Goal: Task Accomplishment & Management: Manage account settings

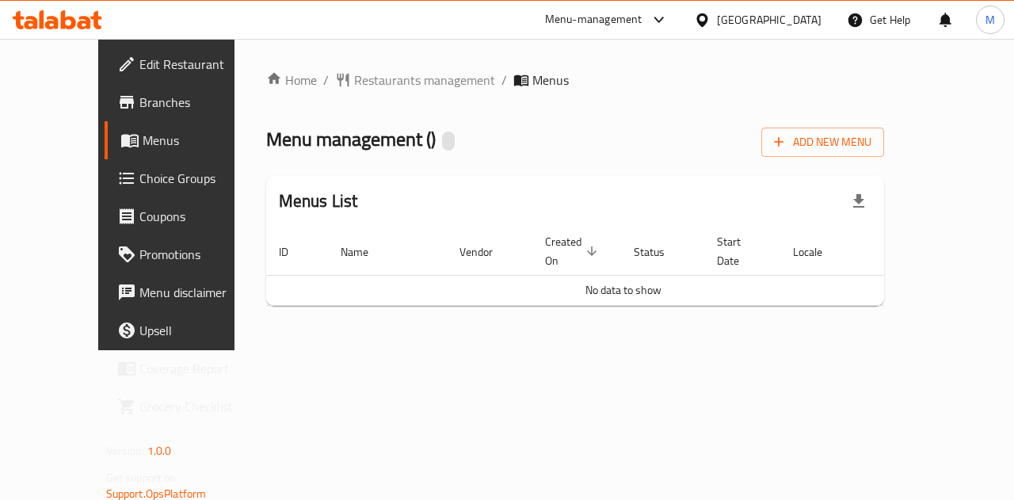
click at [143, 136] on span "Menus" at bounding box center [199, 140] width 113 height 19
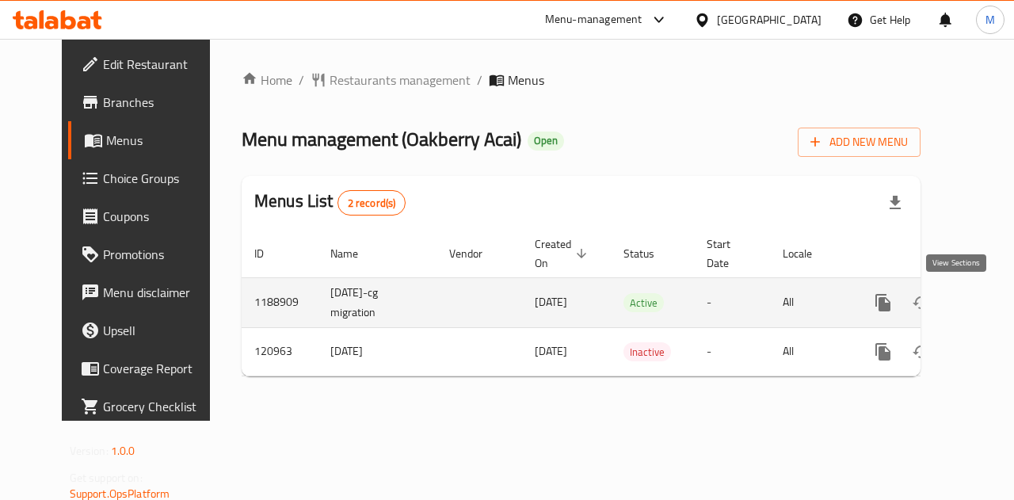
click at [990, 298] on icon "enhanced table" at bounding box center [997, 303] width 14 height 14
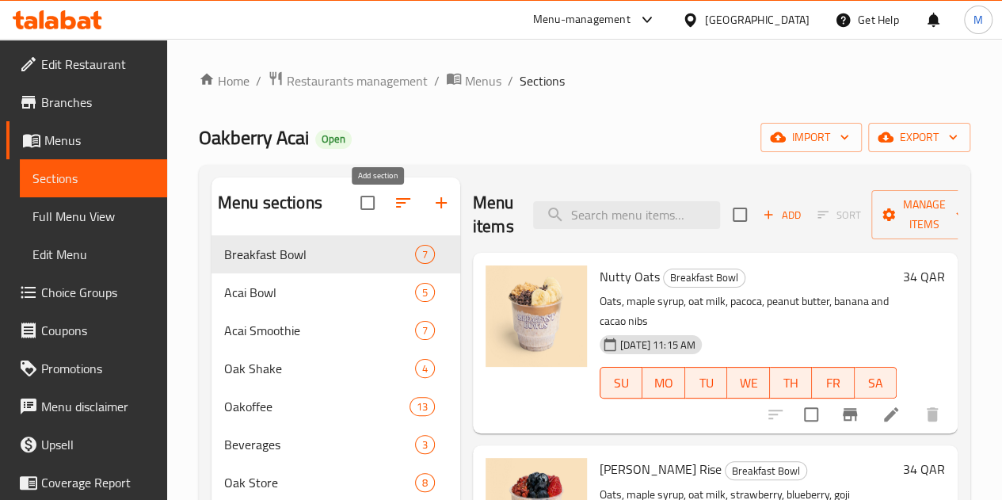
click at [432, 210] on icon "button" at bounding box center [441, 202] width 19 height 19
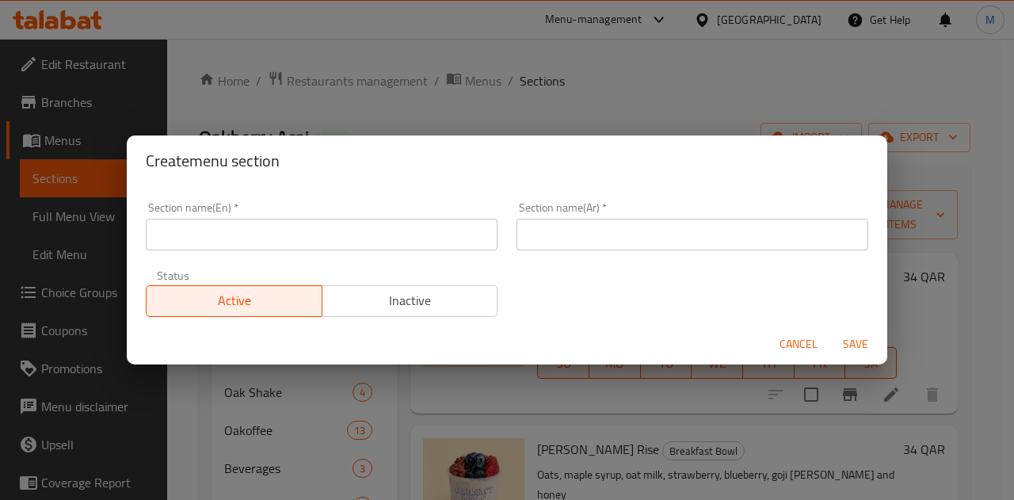
click at [307, 229] on input "text" at bounding box center [322, 235] width 352 height 32
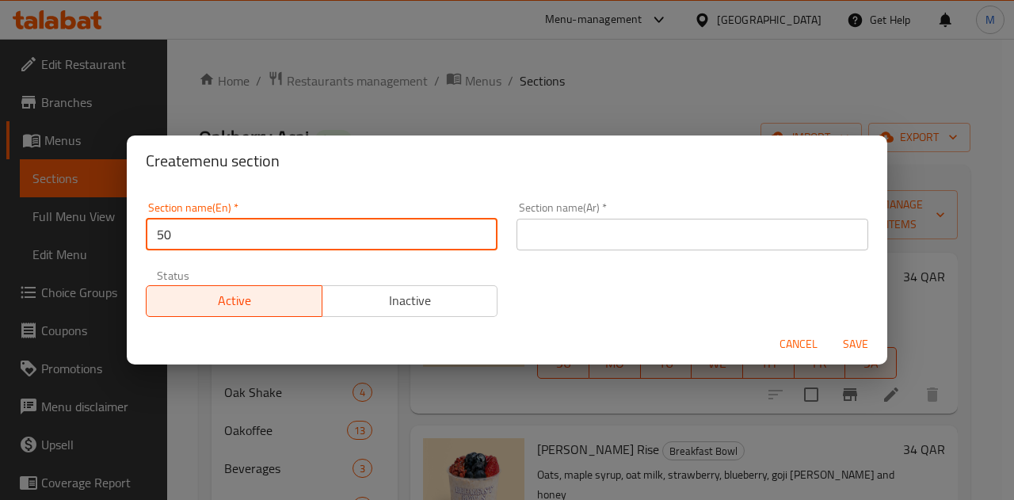
type input "50% off"
click at [598, 229] on input "text" at bounding box center [693, 235] width 352 height 32
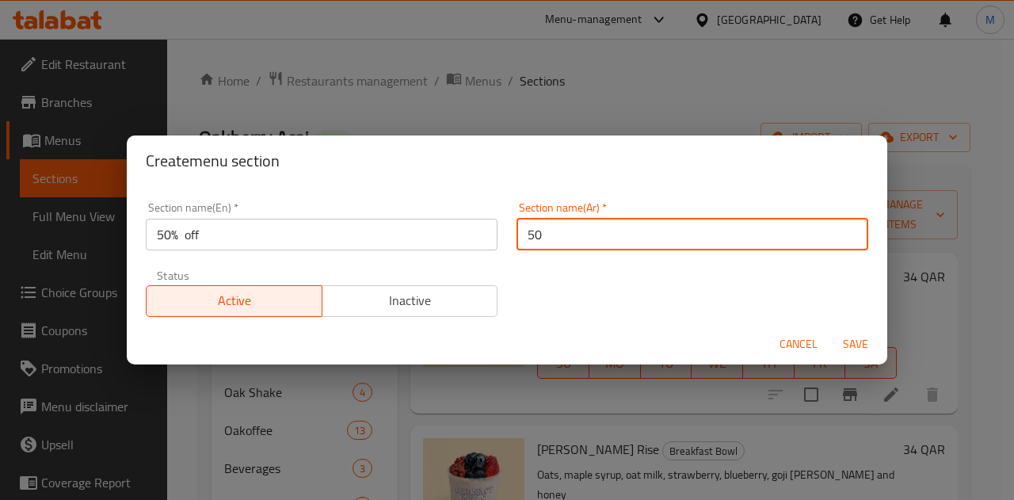
type input "50%"
click at [860, 342] on span "Save" at bounding box center [856, 344] width 38 height 20
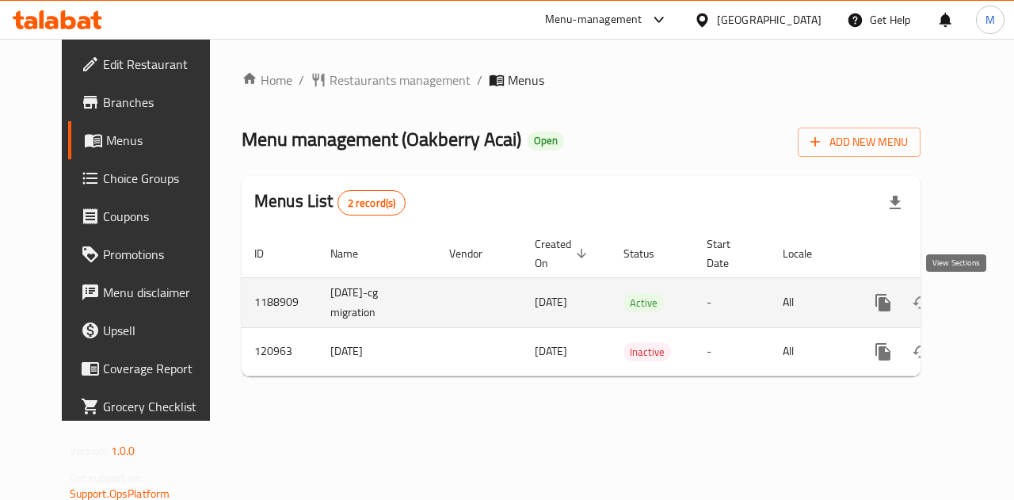
click at [988, 309] on icon "enhanced table" at bounding box center [997, 302] width 19 height 19
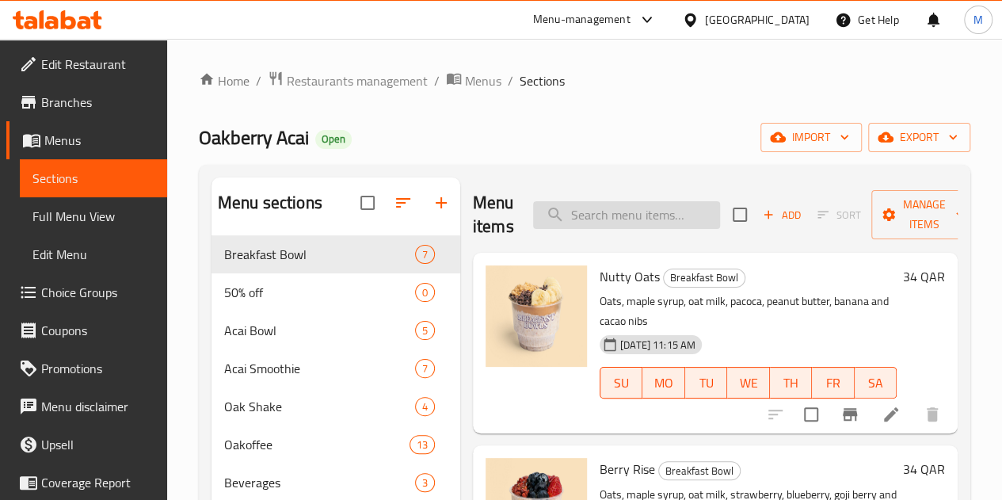
click at [628, 219] on input "search" at bounding box center [626, 215] width 187 height 28
paste input "Summer Bowl 12 oz"
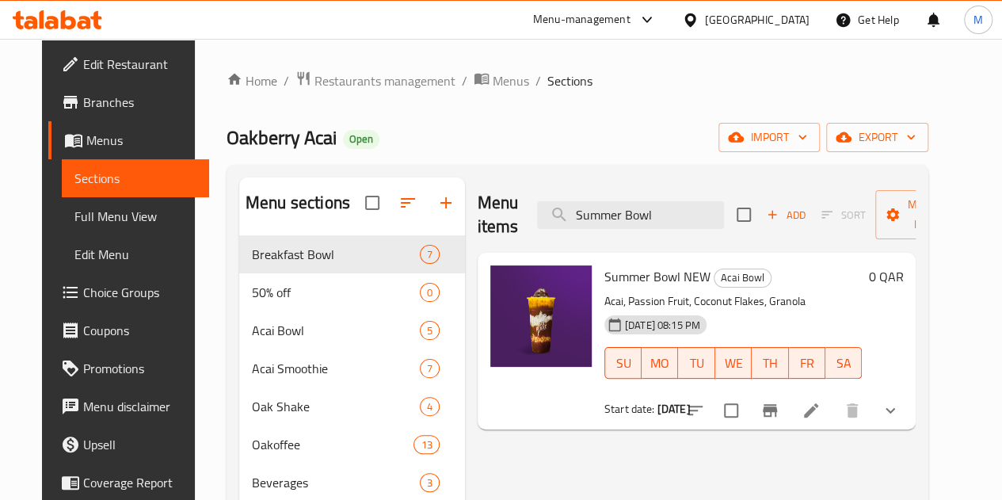
type input "Summer Bowl"
click at [748, 413] on input "checkbox" at bounding box center [731, 410] width 33 height 33
checkbox input "true"
click at [888, 223] on span "Manage items" at bounding box center [928, 215] width 81 height 40
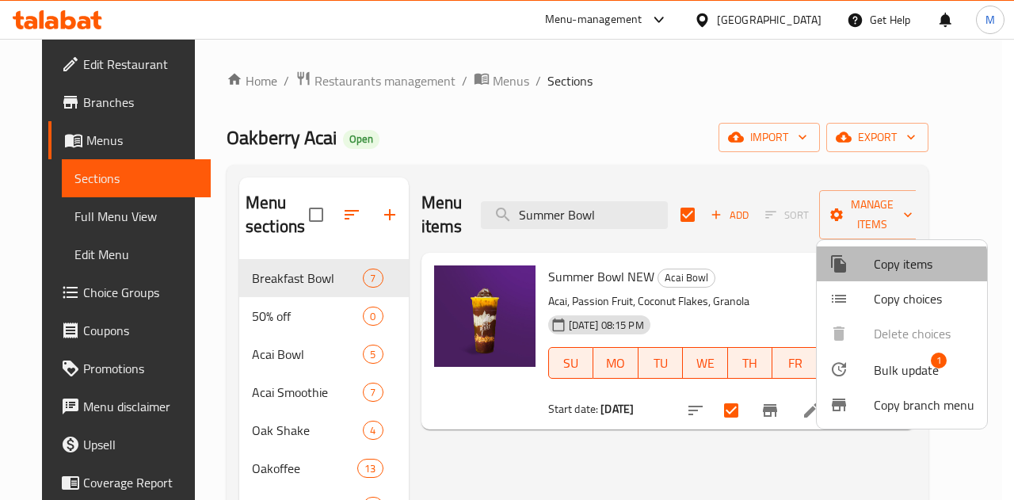
click at [884, 272] on span "Copy items" at bounding box center [924, 263] width 101 height 19
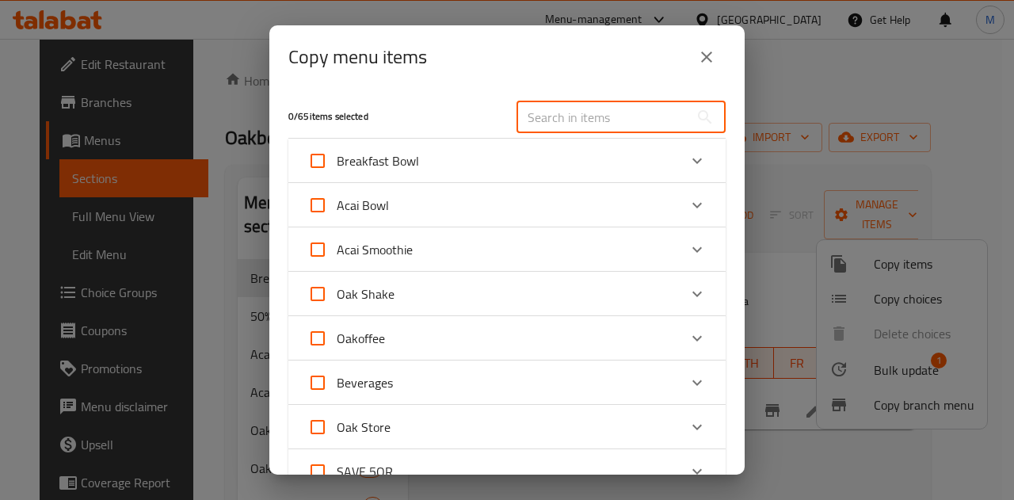
click at [582, 111] on input "text" at bounding box center [603, 117] width 173 height 32
paste input "Build Your Acai 12 oz"
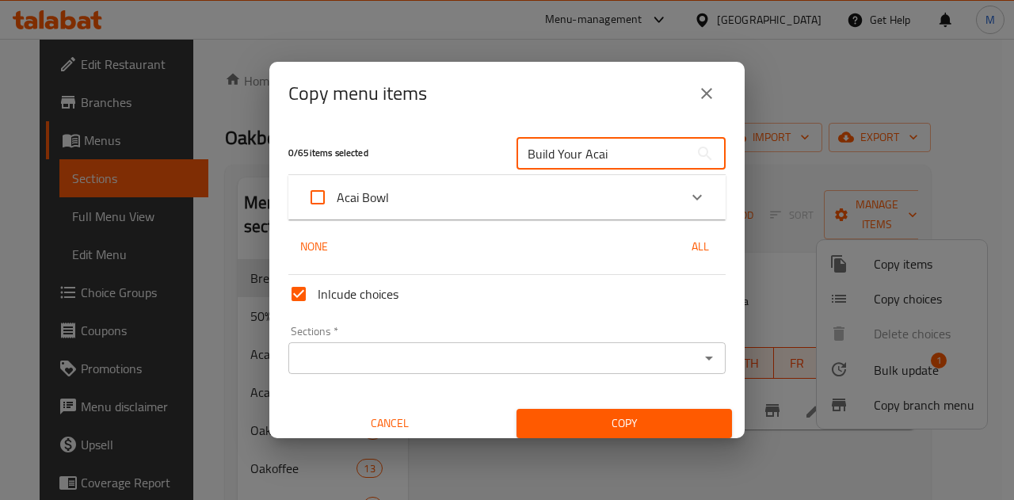
type input "Build Your Acai"
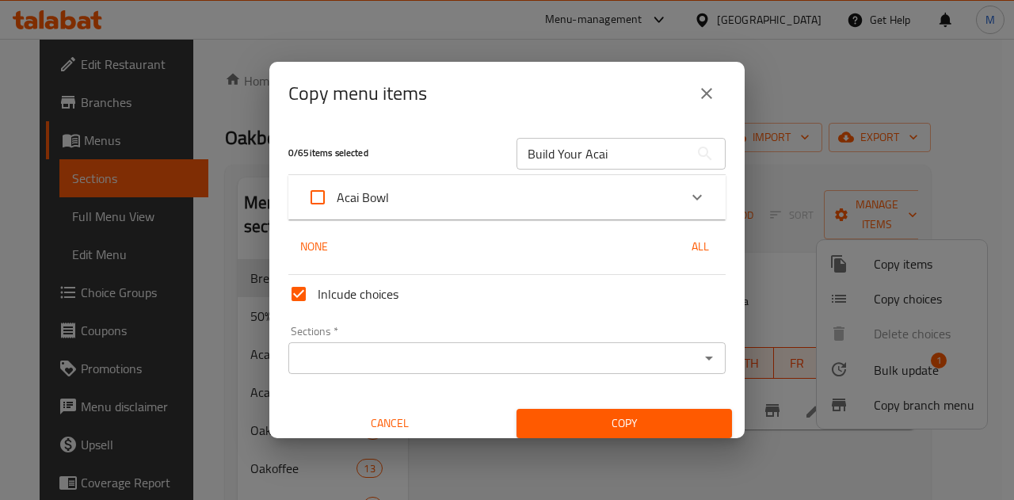
click at [431, 205] on div "Acai Bowl" at bounding box center [492, 197] width 371 height 38
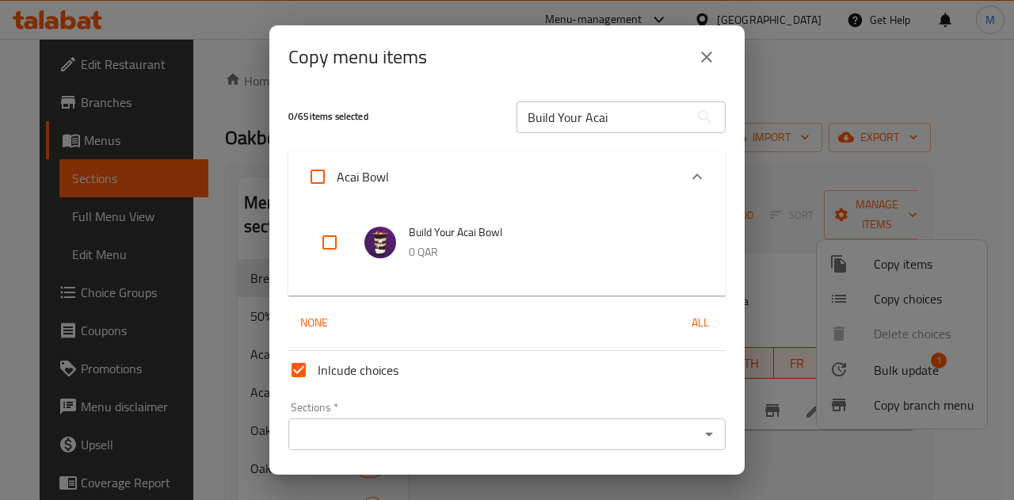
click at [341, 235] on input "checkbox" at bounding box center [330, 242] width 38 height 38
checkbox input "true"
click at [618, 126] on input "Build Your Acai" at bounding box center [603, 117] width 173 height 32
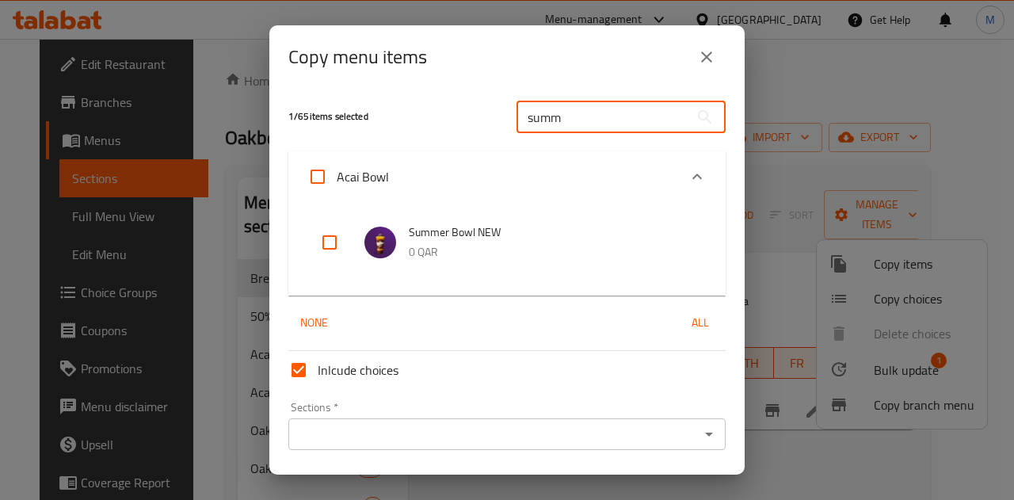
type input "summ"
click at [311, 241] on li "Summer Bowl NEW 0 QAR" at bounding box center [506, 242] width 399 height 55
click at [326, 240] on input "checkbox" at bounding box center [330, 242] width 38 height 38
checkbox input "true"
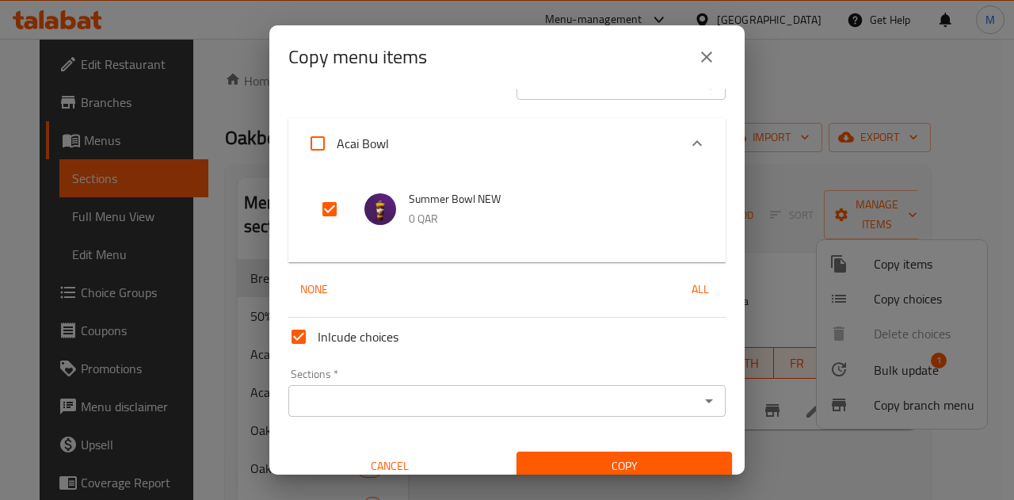
scroll to position [49, 0]
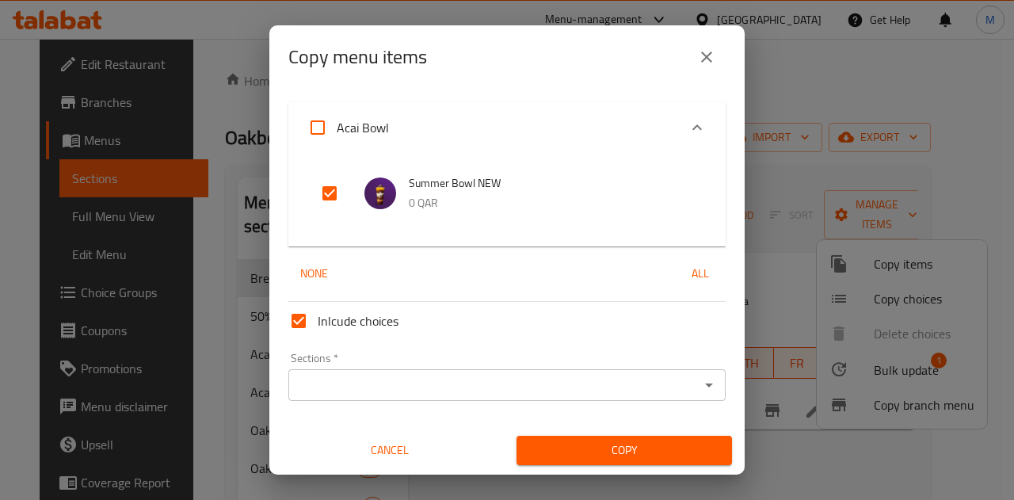
click at [633, 379] on input "Sections   *" at bounding box center [494, 385] width 402 height 22
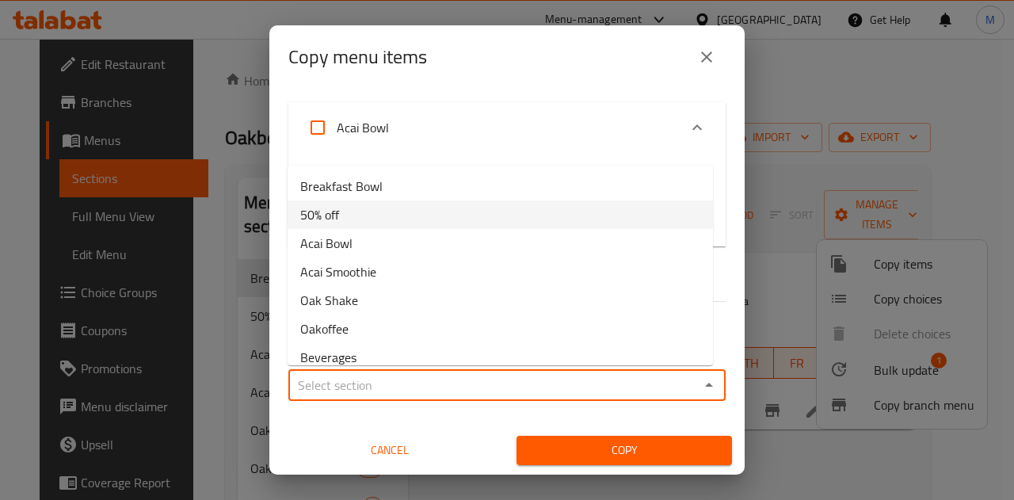
click at [415, 213] on li "50% off" at bounding box center [500, 214] width 425 height 29
type input "50% off"
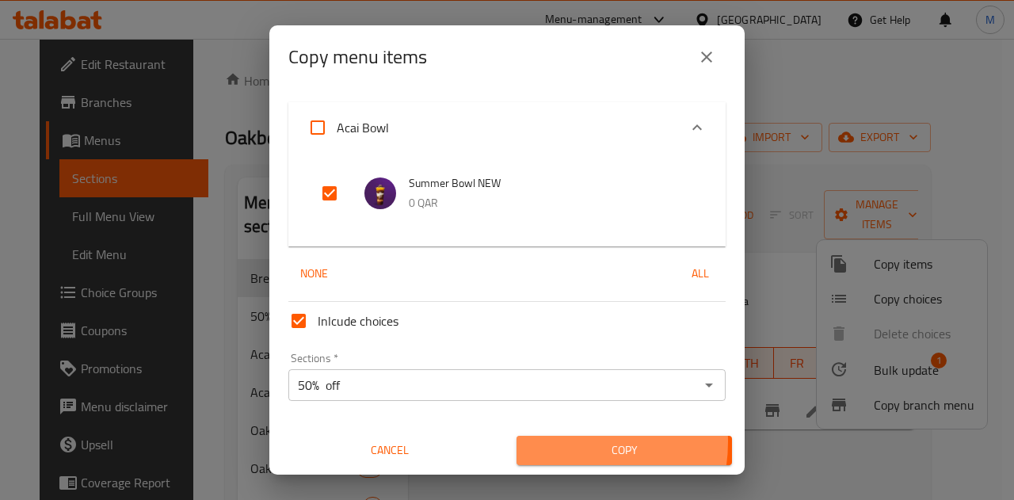
click at [558, 441] on span "Copy" at bounding box center [624, 450] width 190 height 20
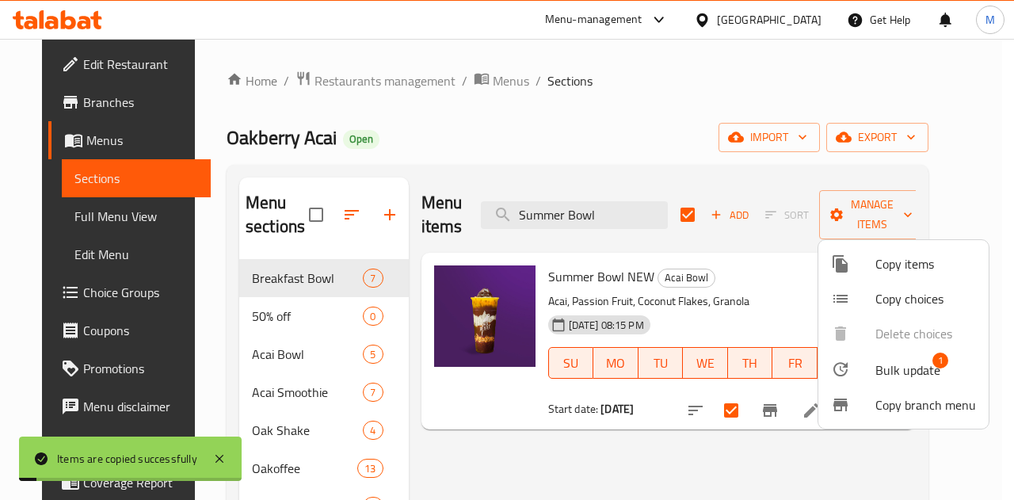
checkbox input "false"
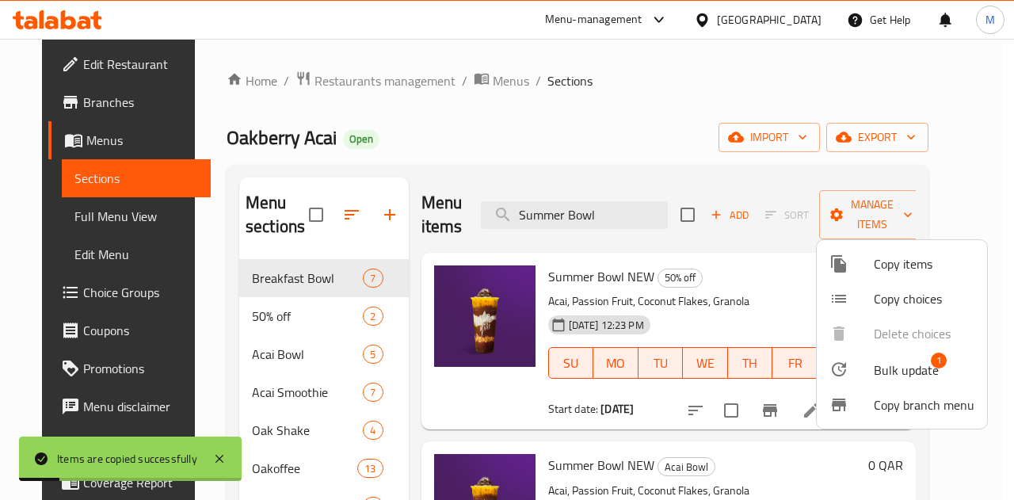
click at [259, 316] on div at bounding box center [507, 250] width 1014 height 500
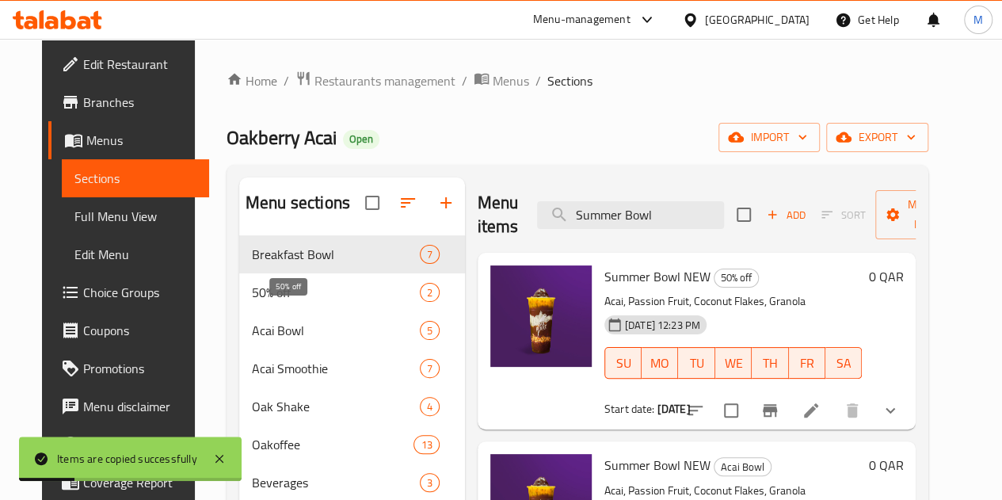
click at [259, 302] on span "50% off" at bounding box center [336, 292] width 168 height 19
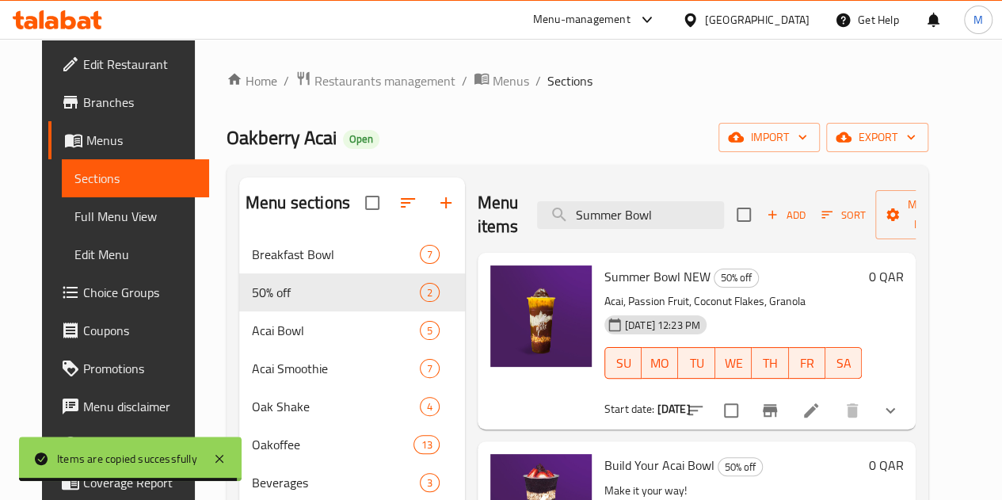
click at [833, 412] on li at bounding box center [811, 410] width 44 height 29
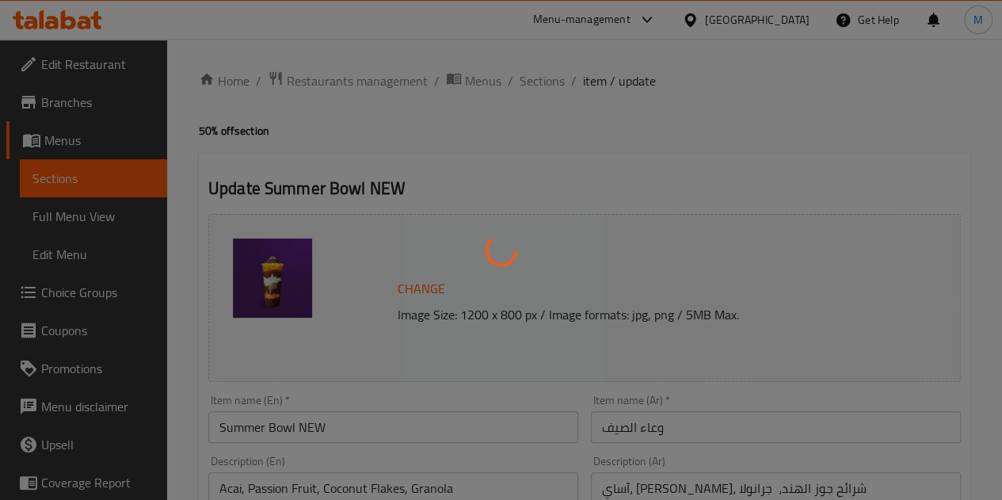
type input "اختيارك للصوص"
type input "0"
type input "اختيارك للصوص"
type input "0"
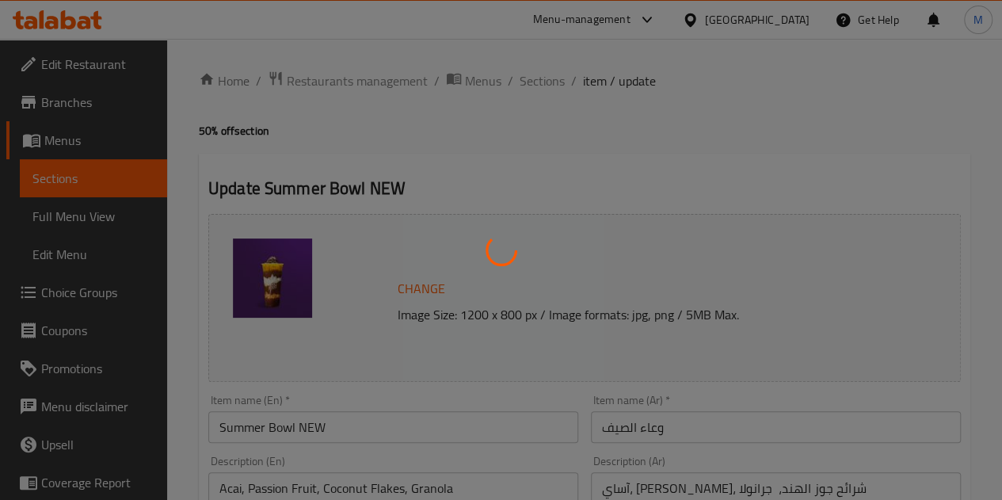
type input "0"
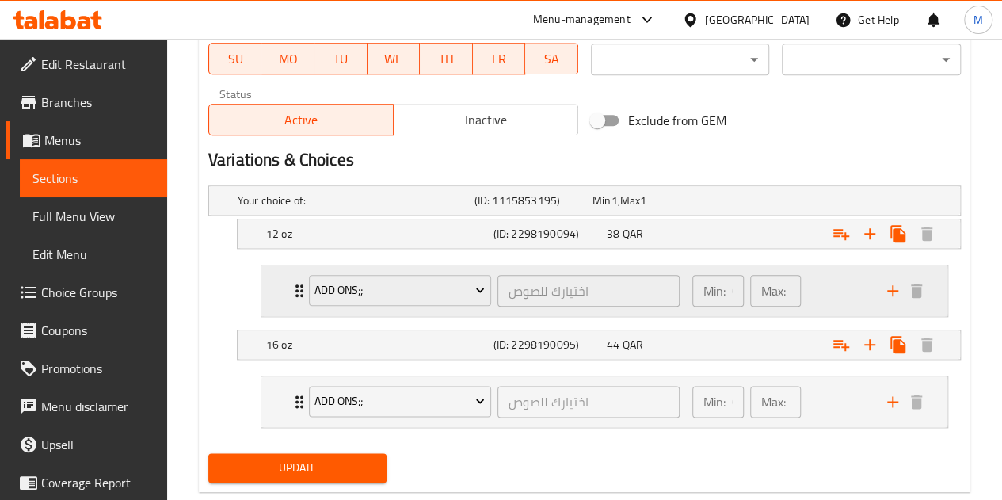
scroll to position [805, 0]
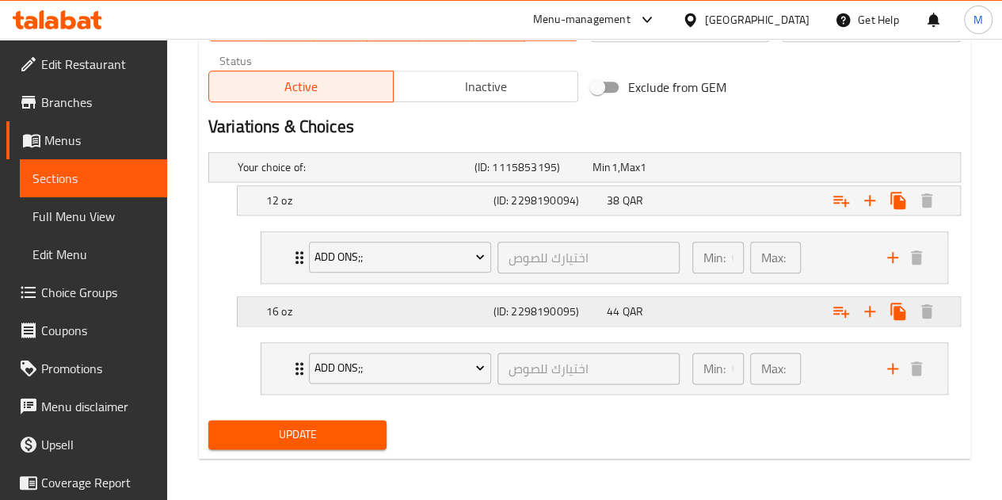
click at [711, 311] on div "44 QAR" at bounding box center [660, 311] width 107 height 16
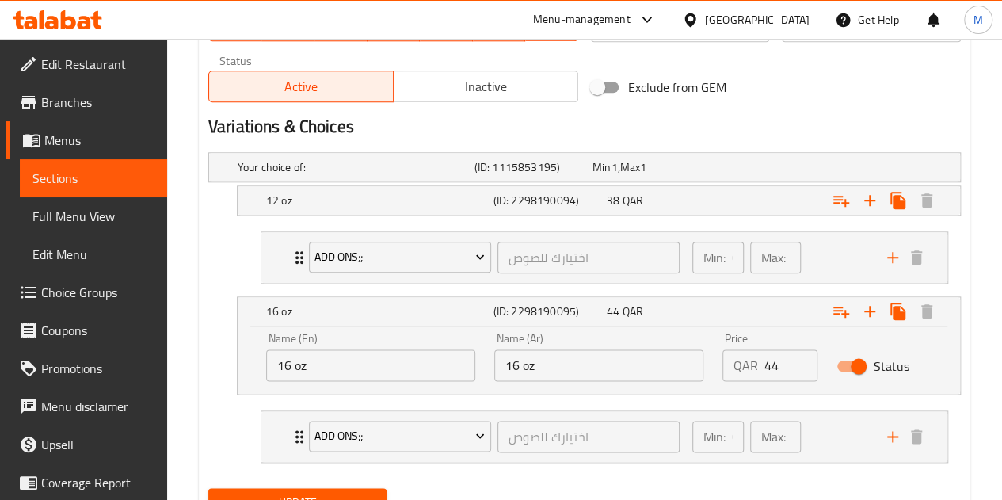
click at [850, 364] on input "Status" at bounding box center [859, 366] width 90 height 30
checkbox input "false"
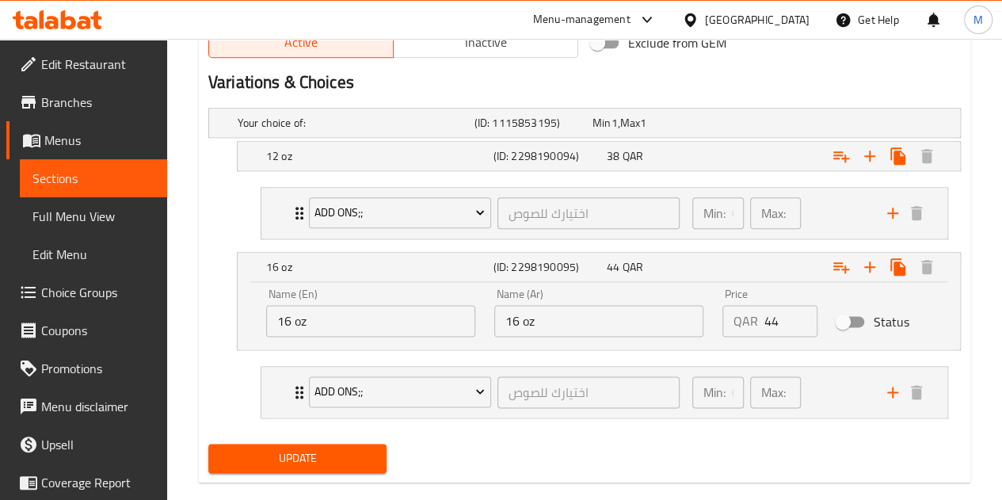
scroll to position [873, 0]
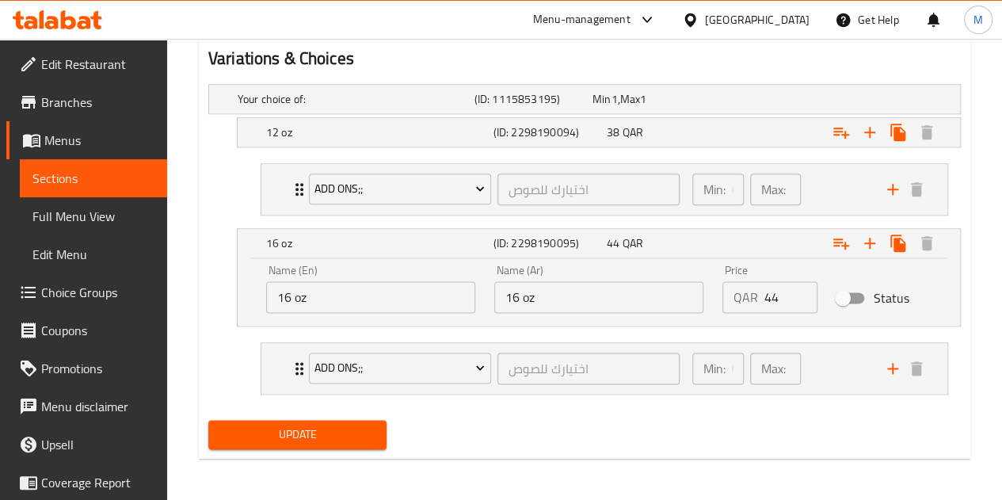
click at [296, 425] on span "Update" at bounding box center [298, 435] width 154 height 20
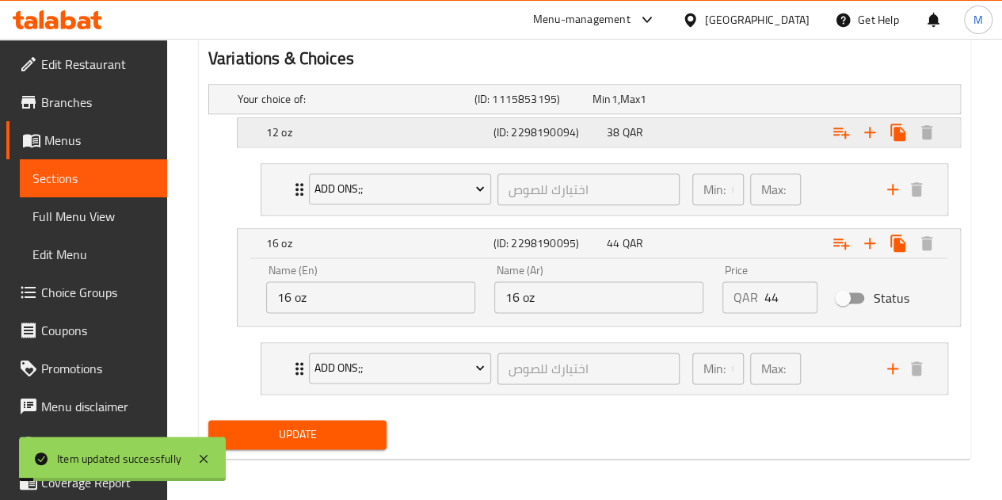
click at [273, 129] on h5 "12 oz" at bounding box center [376, 132] width 221 height 16
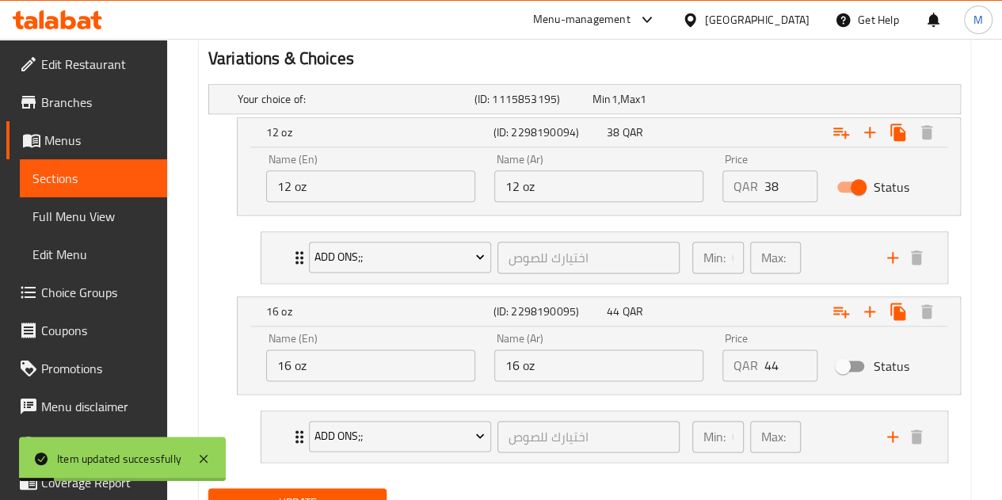
click at [288, 188] on input "12 oz" at bounding box center [370, 186] width 209 height 32
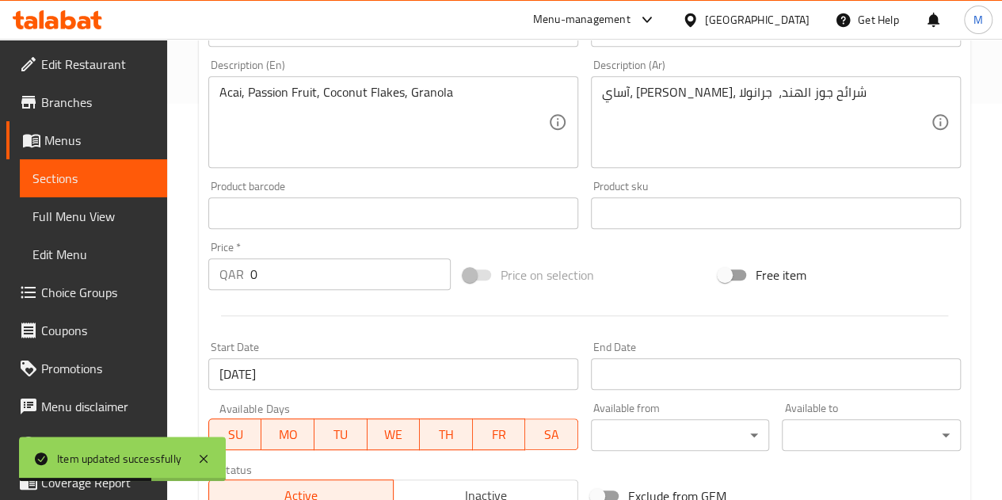
scroll to position [238, 0]
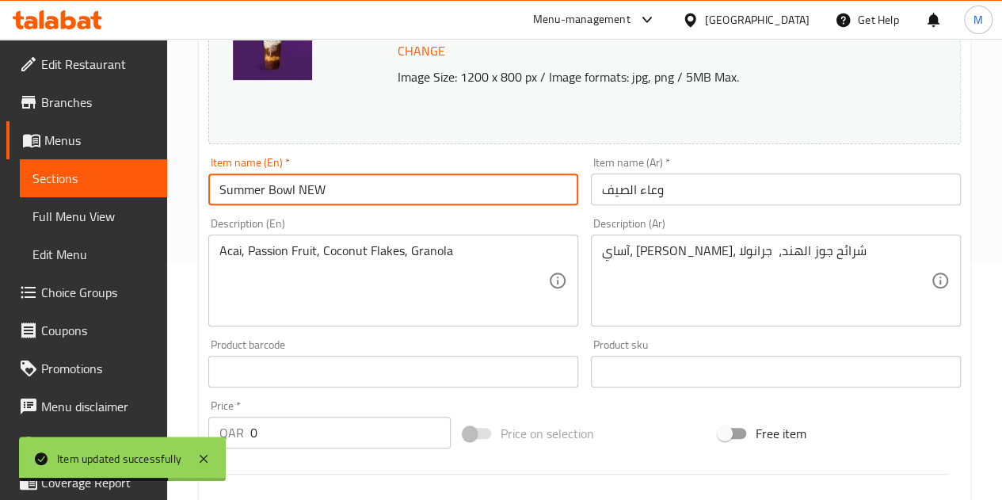
click at [349, 185] on input "Summer Bowl NEW" at bounding box center [393, 190] width 370 height 32
paste input "12 oz"
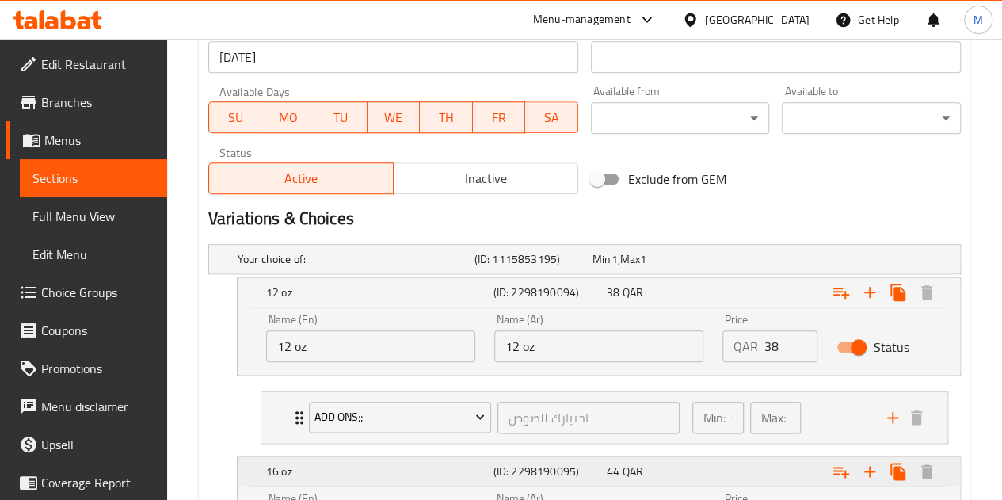
scroll to position [941, 0]
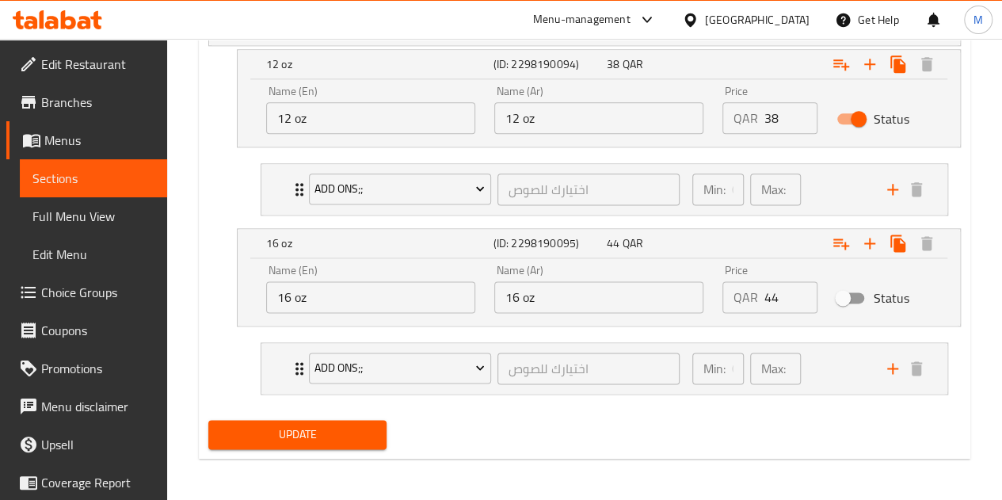
type input "Summer Bowl NEW12 oz"
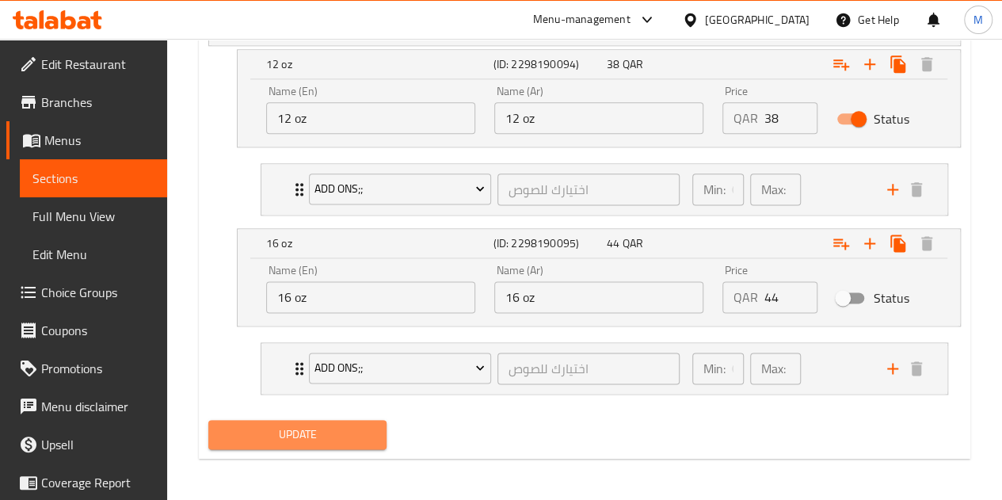
click at [316, 433] on span "Update" at bounding box center [298, 435] width 154 height 20
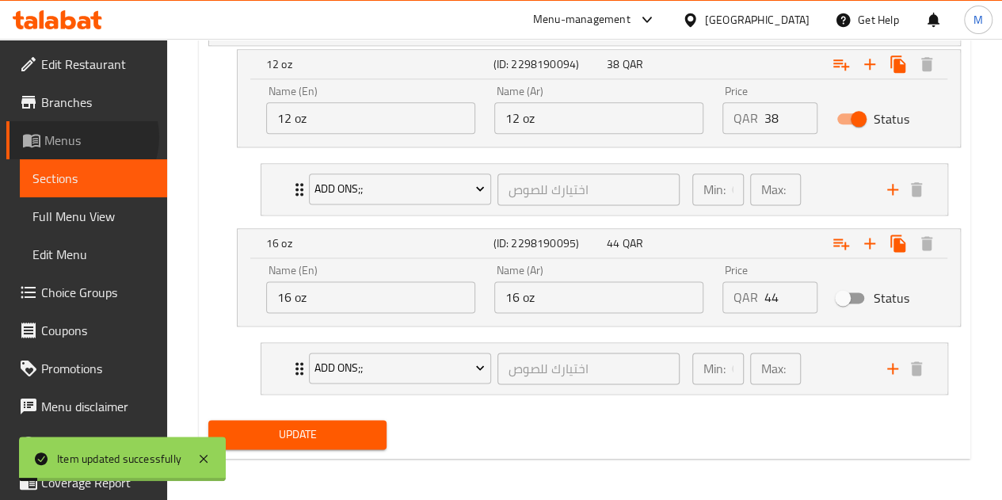
click at [78, 137] on span "Menus" at bounding box center [99, 140] width 110 height 19
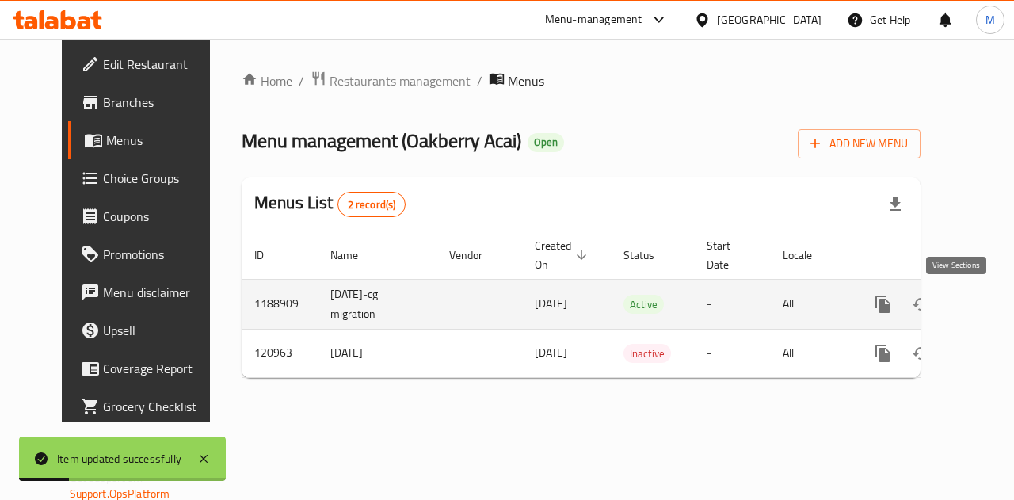
click at [988, 300] on icon "enhanced table" at bounding box center [997, 304] width 19 height 19
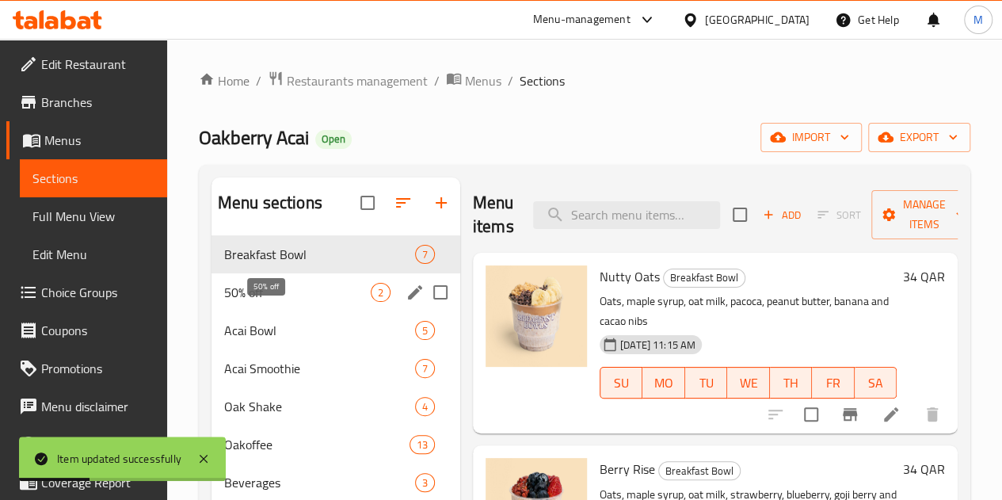
click at [236, 302] on span "50% off" at bounding box center [297, 292] width 147 height 19
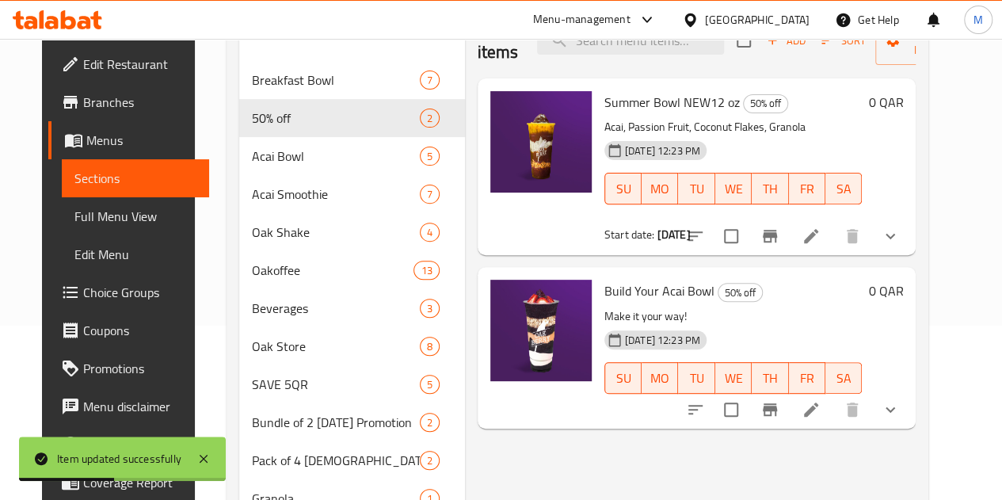
scroll to position [238, 0]
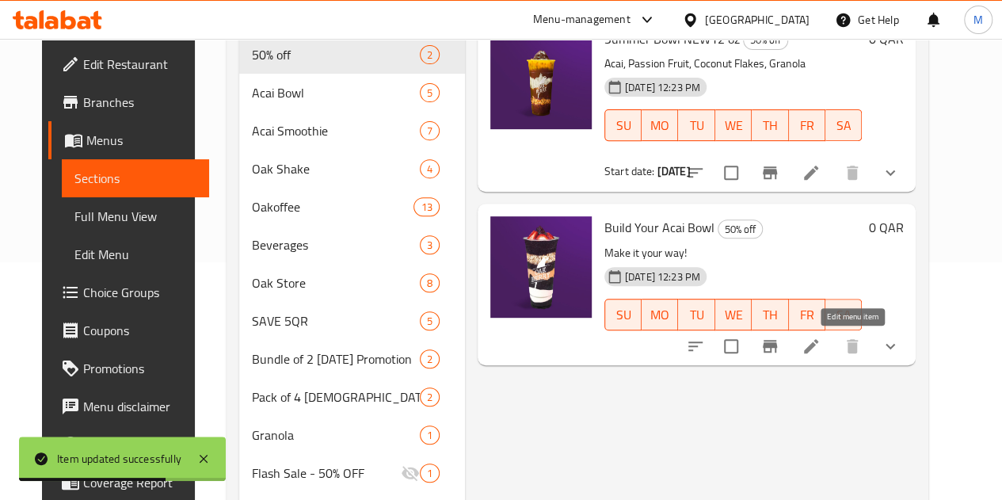
click at [821, 354] on icon at bounding box center [811, 346] width 19 height 19
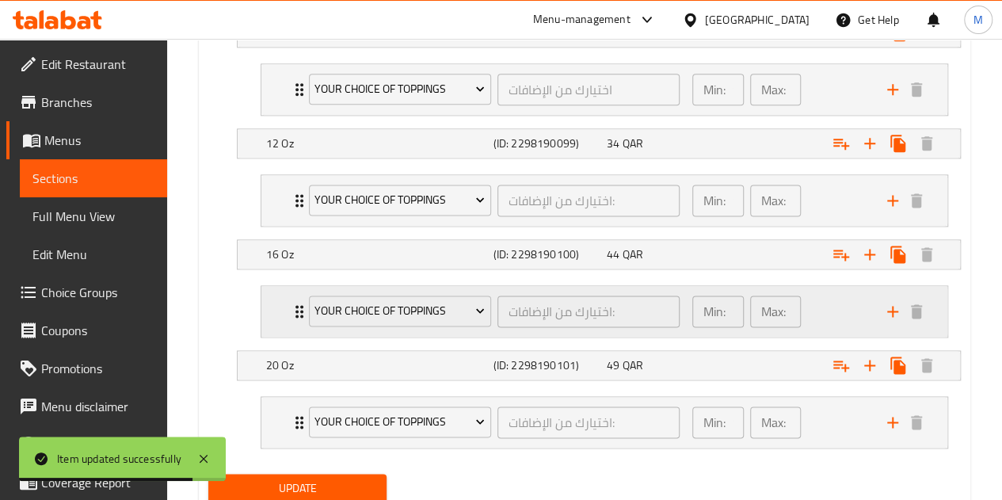
scroll to position [1024, 0]
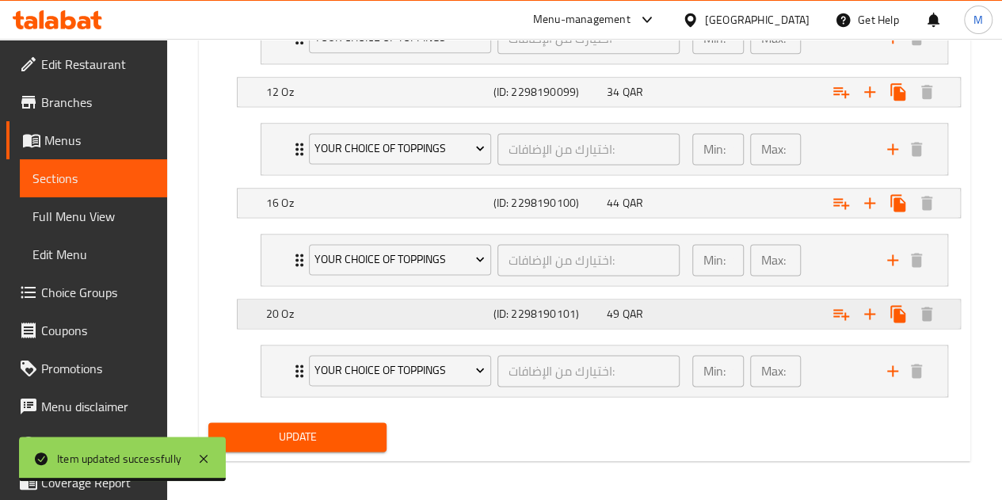
click at [742, 315] on div "Expand" at bounding box center [830, 313] width 227 height 35
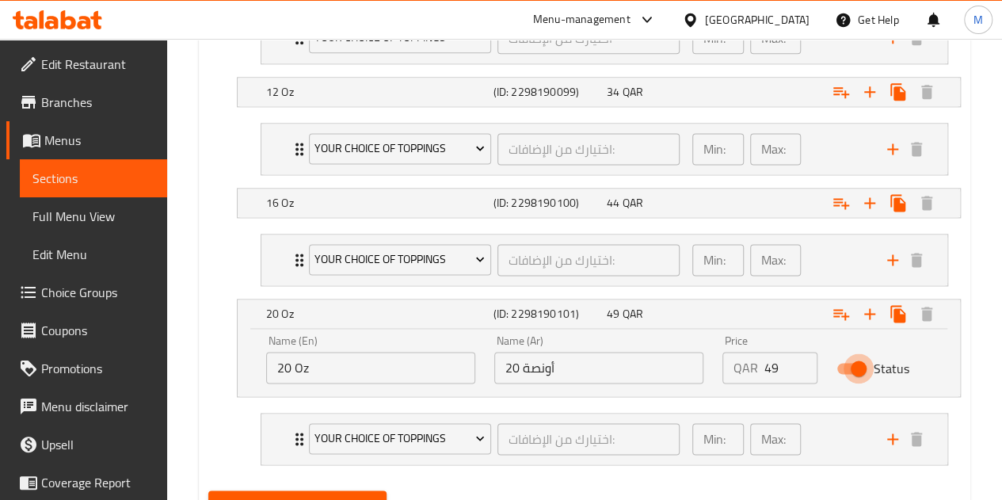
drag, startPoint x: 851, startPoint y: 368, endPoint x: 791, endPoint y: 235, distance: 146.1
click at [850, 368] on input "Status" at bounding box center [859, 368] width 90 height 30
checkbox input "false"
click at [794, 199] on div "Expand" at bounding box center [830, 202] width 227 height 35
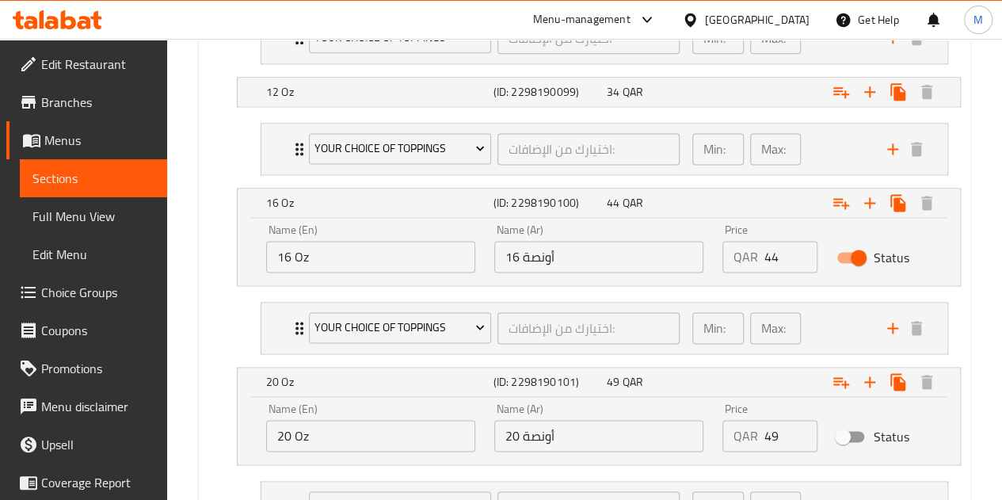
click at [846, 251] on input "Status" at bounding box center [859, 257] width 90 height 30
checkbox input "false"
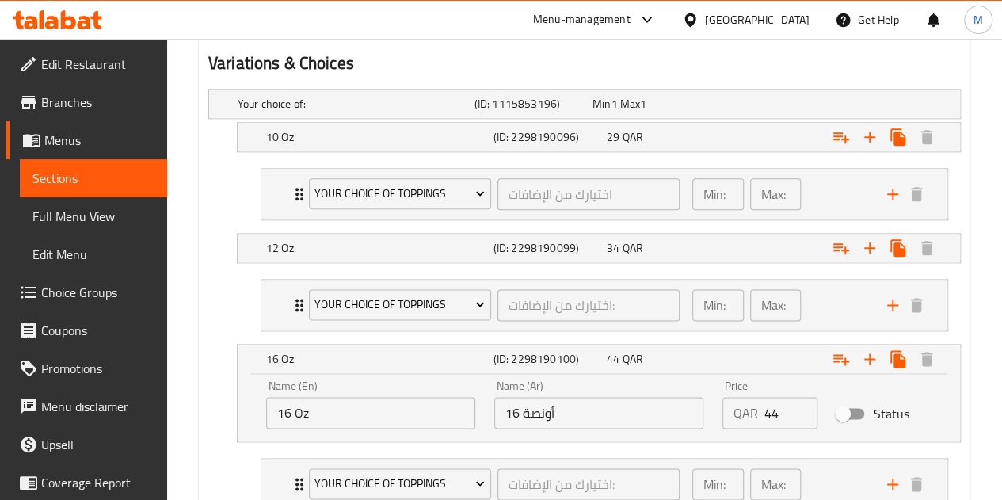
scroll to position [844, 0]
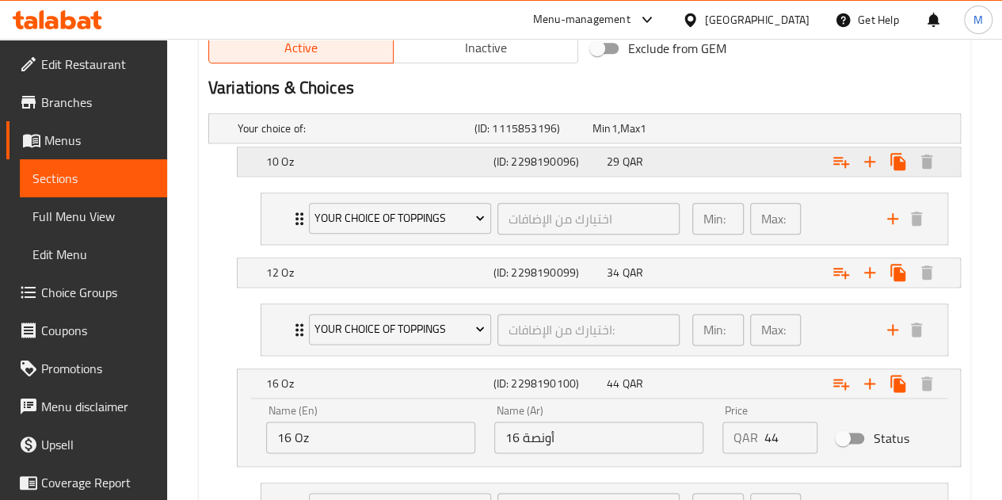
click at [768, 158] on div "Expand" at bounding box center [830, 161] width 227 height 35
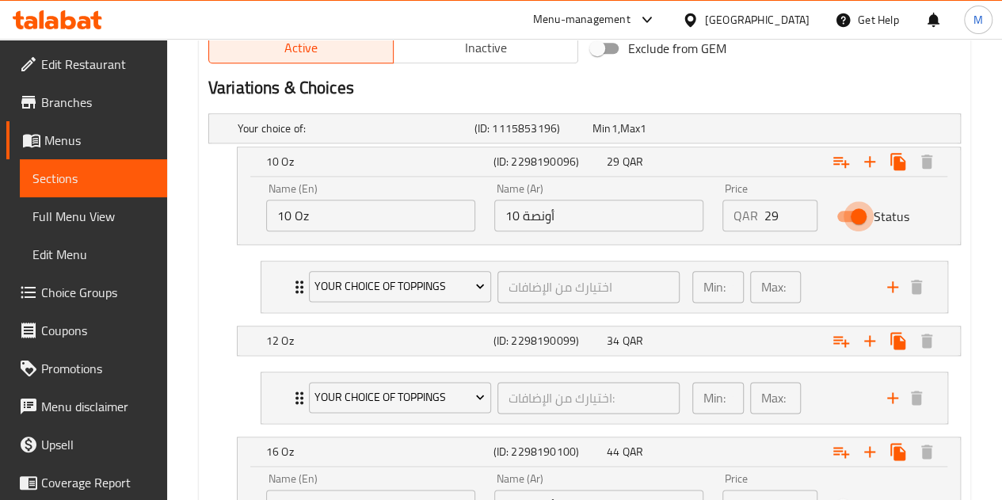
click at [856, 215] on input "Status" at bounding box center [859, 216] width 90 height 30
checkbox input "false"
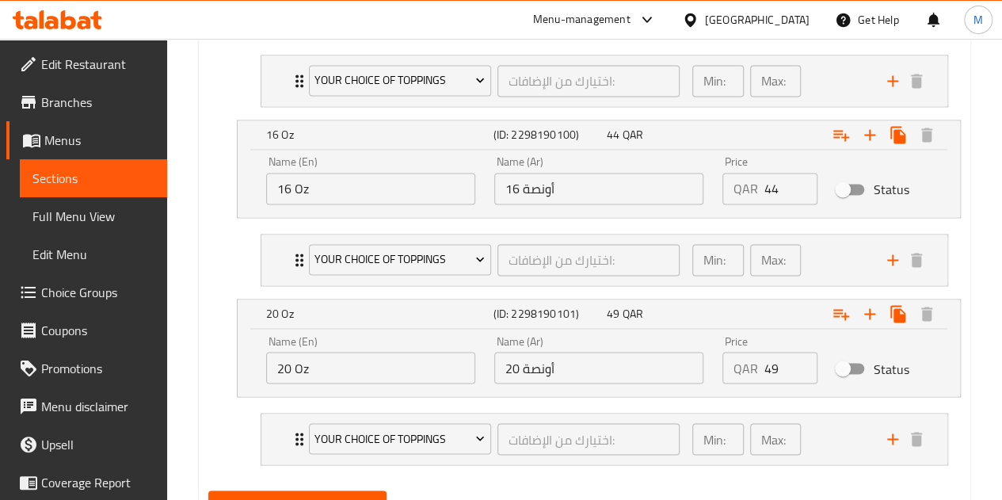
scroll to position [1229, 0]
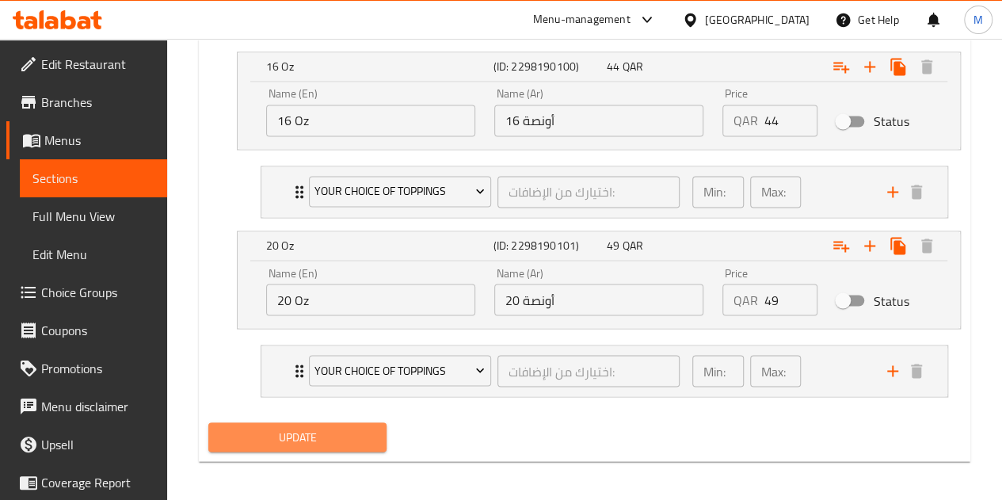
click at [375, 434] on button "Update" at bounding box center [297, 436] width 179 height 29
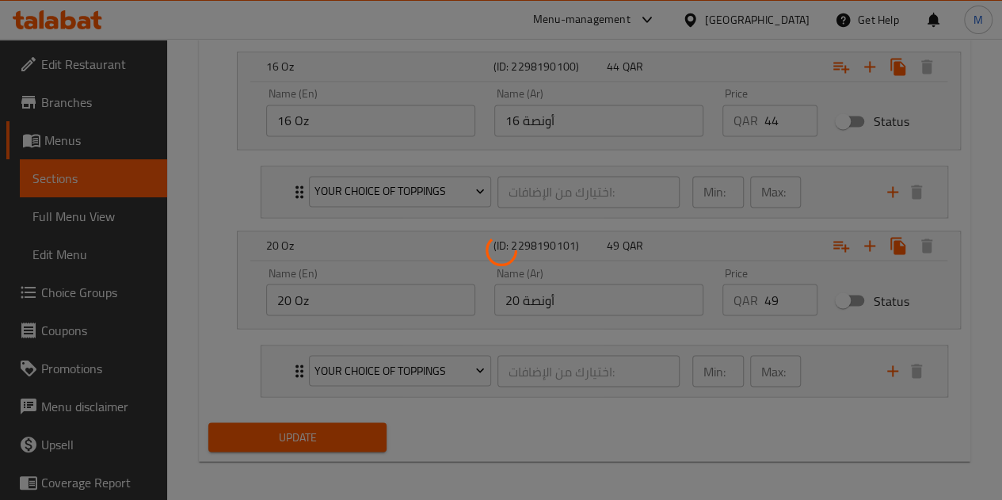
scroll to position [912, 0]
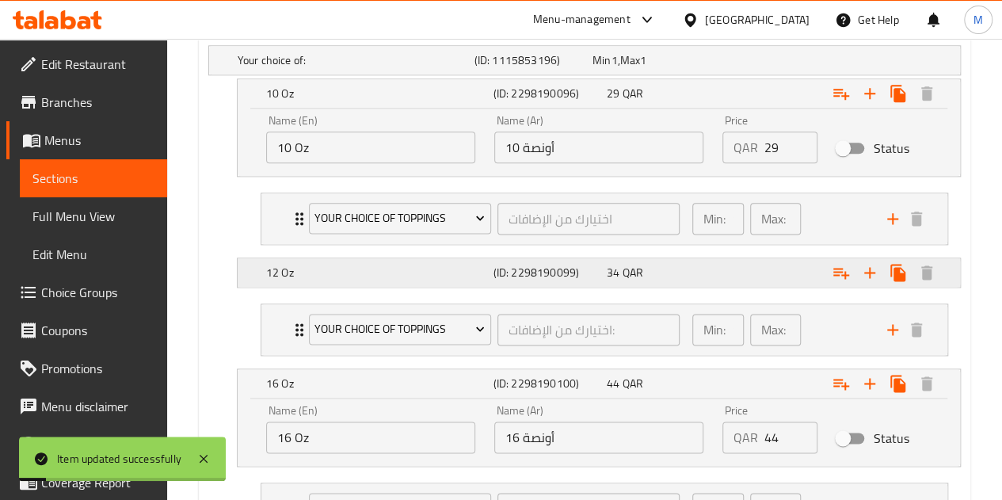
click at [314, 273] on h5 "12 Oz" at bounding box center [376, 273] width 221 height 16
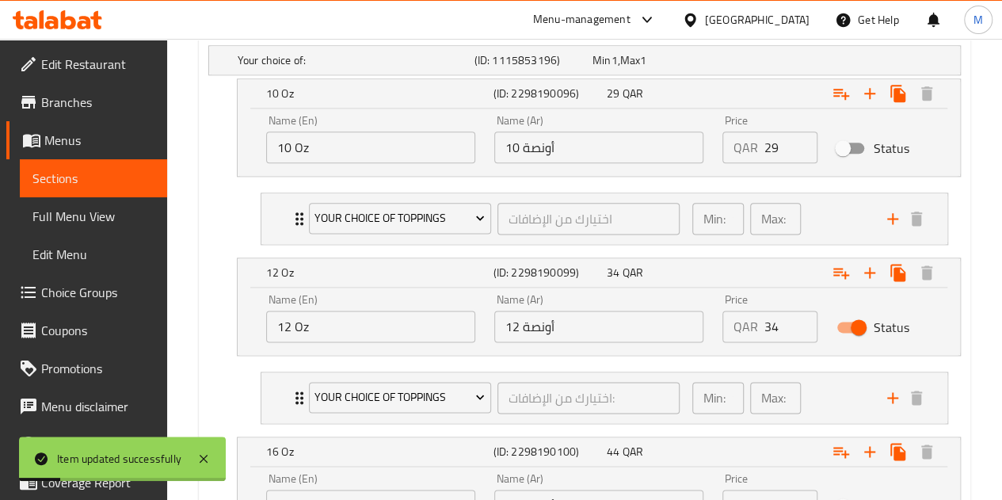
click at [285, 322] on input "12 Oz" at bounding box center [370, 327] width 209 height 32
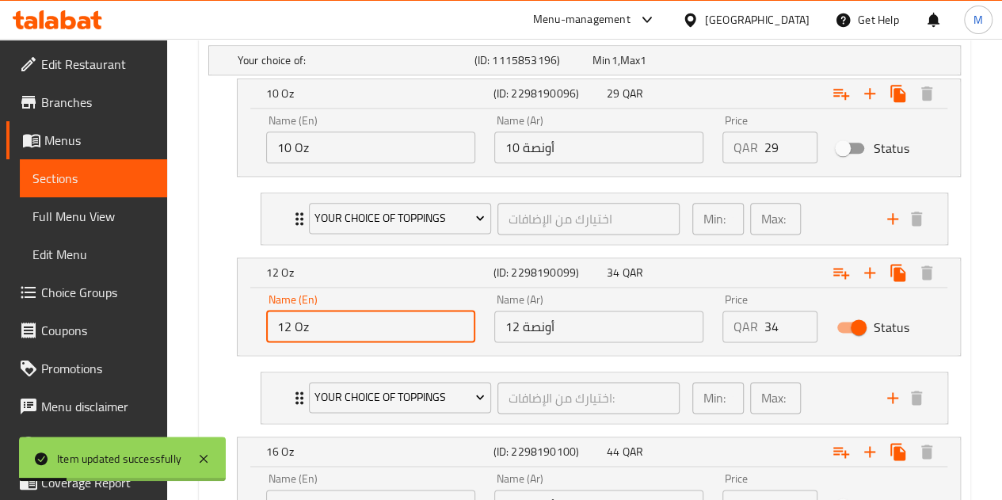
click at [285, 322] on input "12 Oz" at bounding box center [370, 327] width 209 height 32
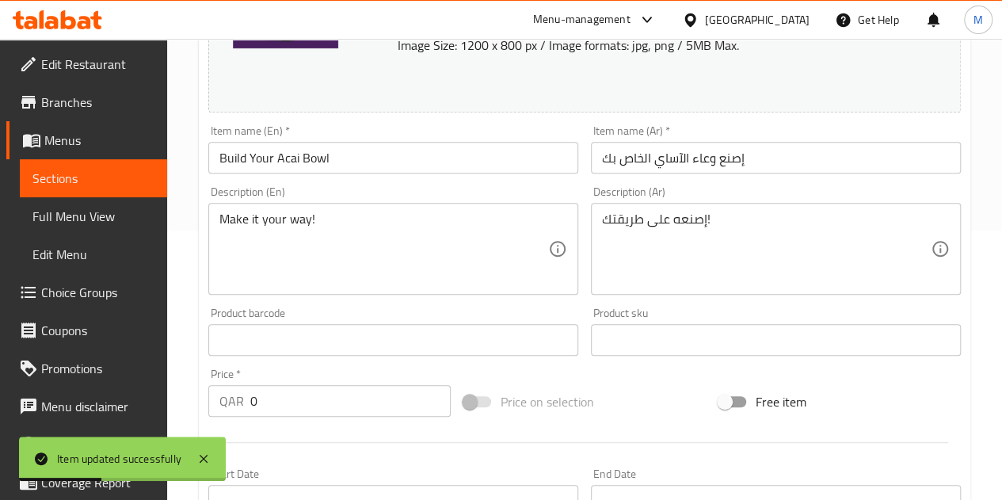
scroll to position [317, 0]
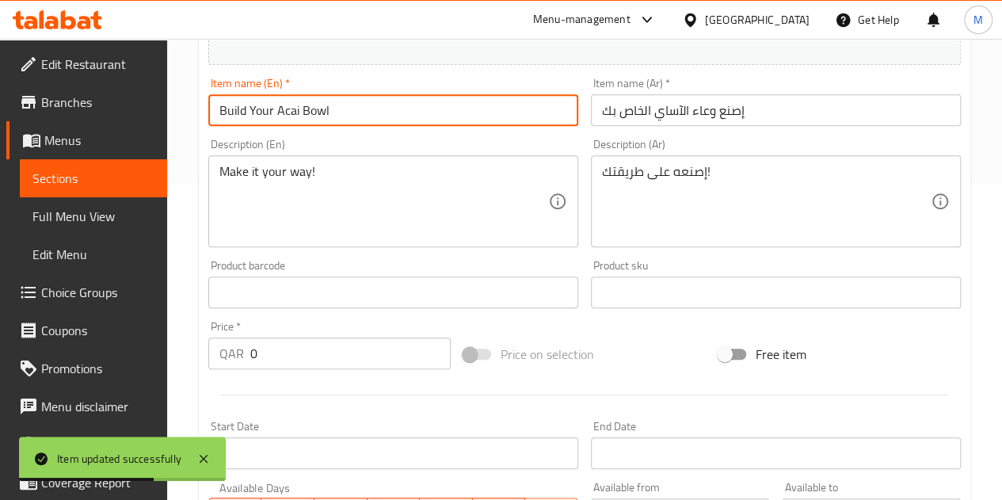
click at [358, 108] on input "Build Your Acai Bowl" at bounding box center [393, 110] width 370 height 32
paste input "12 Oz"
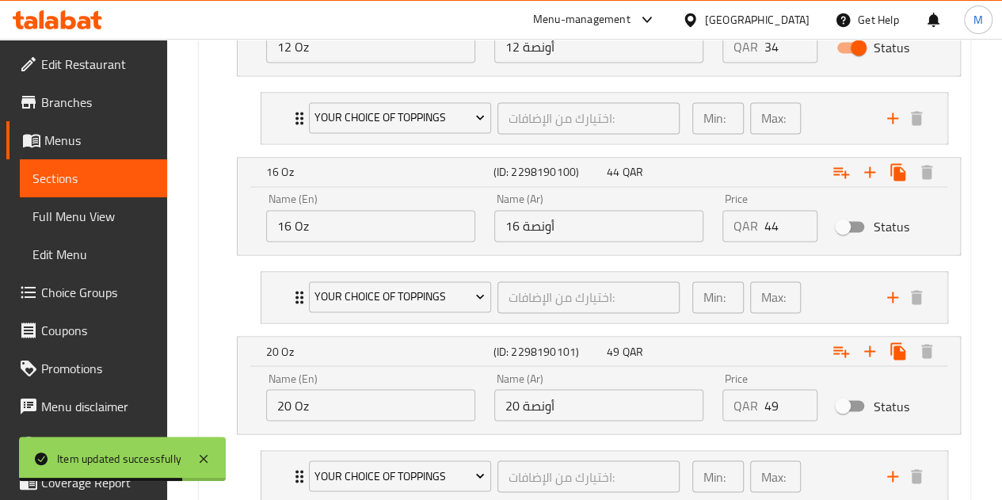
scroll to position [1297, 0]
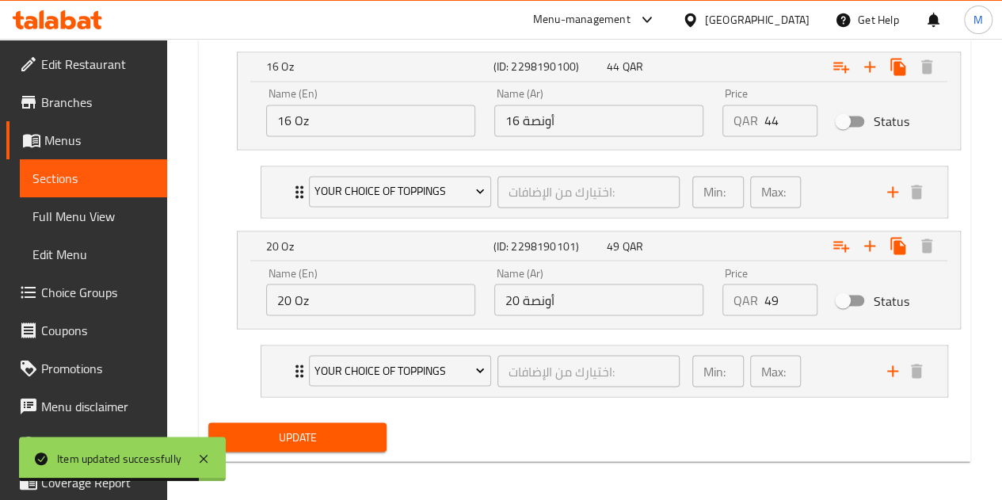
type input "Build Your Acai Bowl12 Oz"
click at [352, 431] on span "Update" at bounding box center [298, 437] width 154 height 20
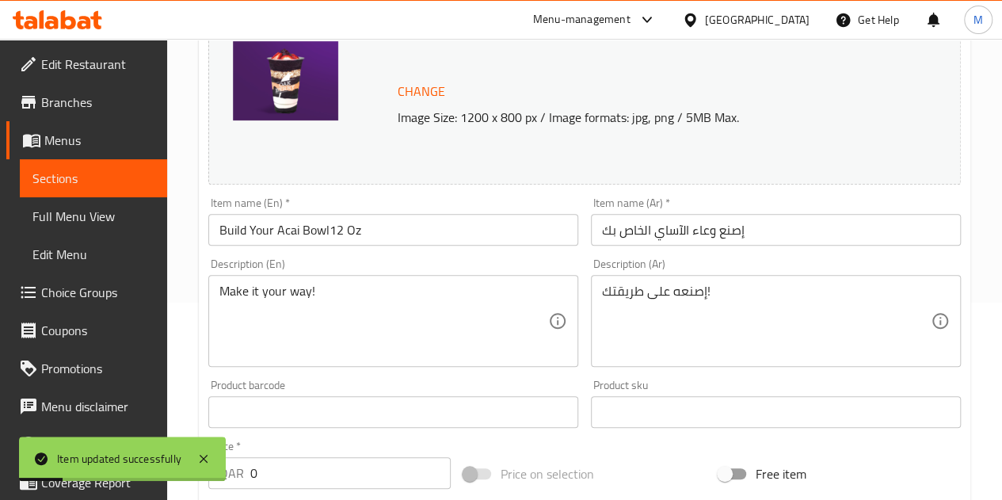
scroll to position [29, 0]
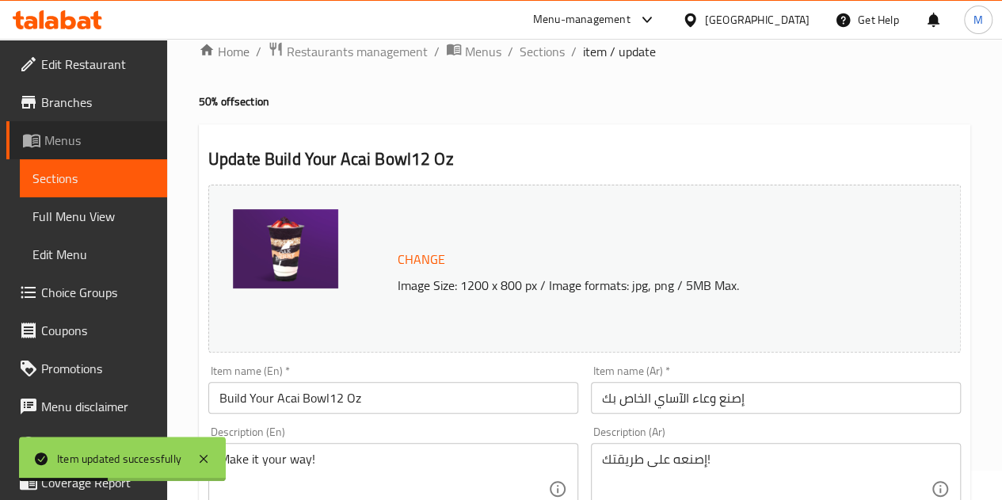
click at [111, 138] on span "Menus" at bounding box center [99, 140] width 110 height 19
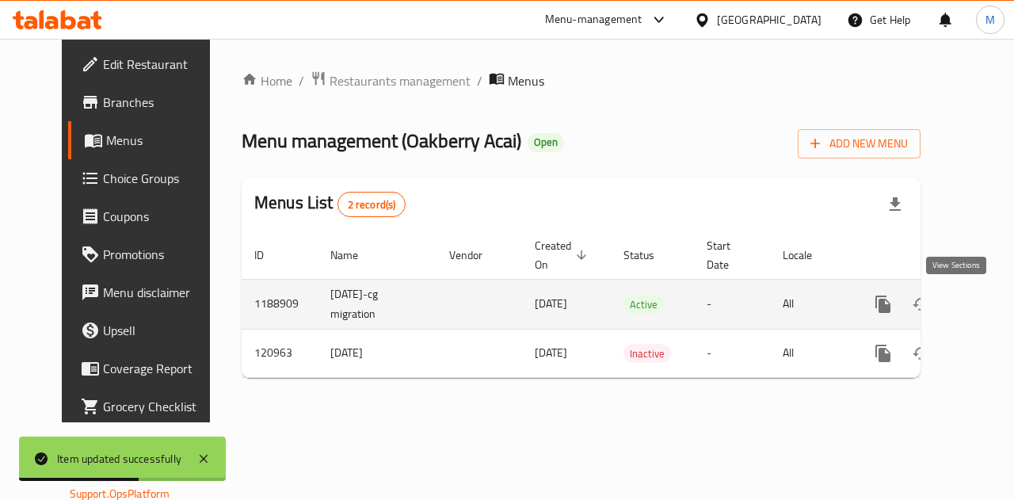
click at [990, 299] on icon "enhanced table" at bounding box center [997, 304] width 14 height 14
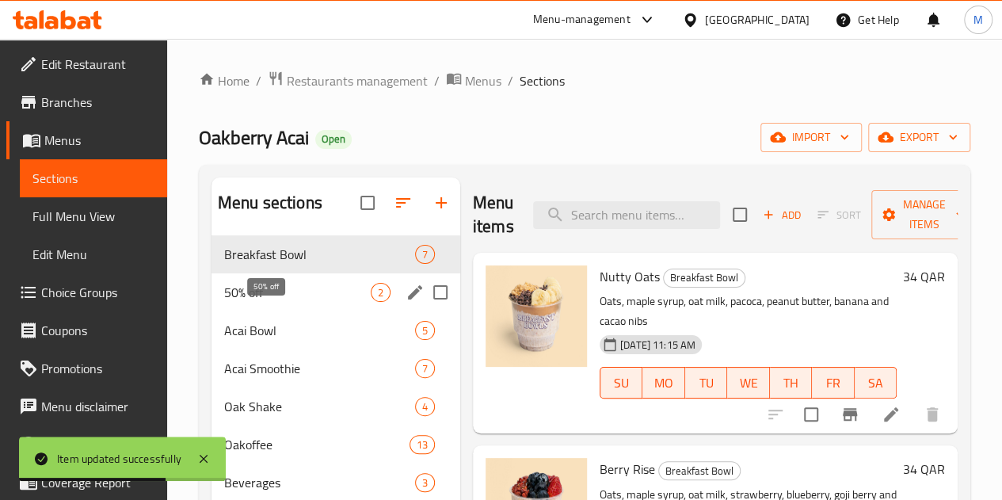
click at [252, 302] on span "50% off" at bounding box center [297, 292] width 147 height 19
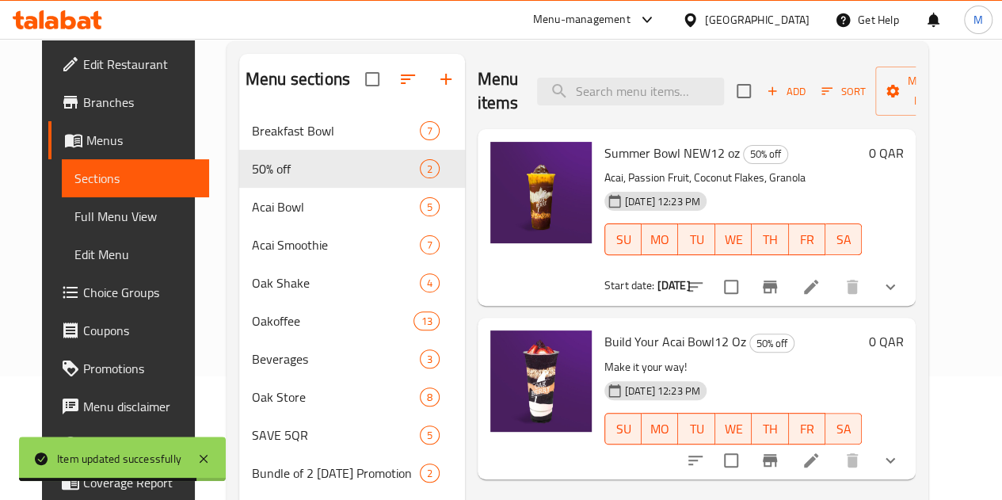
scroll to position [158, 0]
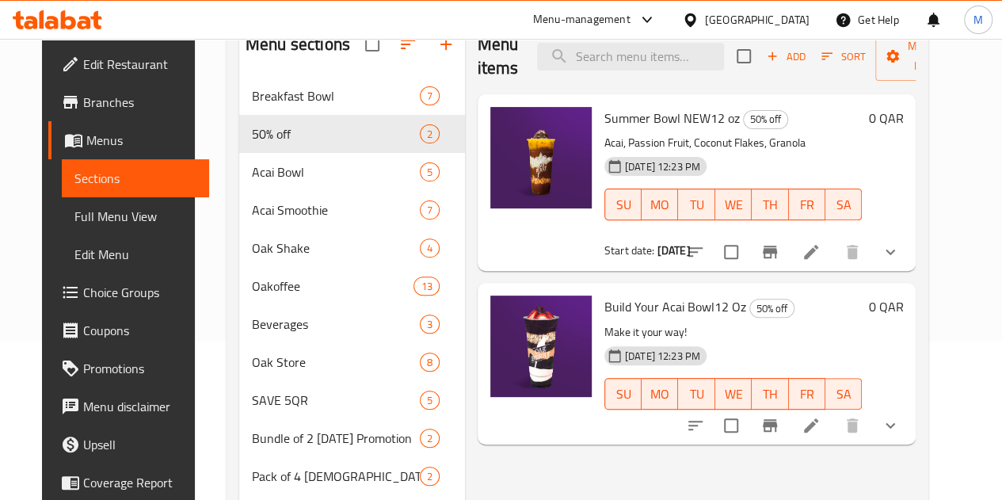
click at [604, 110] on span "Summer Bowl NEW12 oz" at bounding box center [671, 118] width 135 height 24
copy h6 "Summer Bowl NEW12 oz"
drag, startPoint x: 672, startPoint y: 303, endPoint x: 537, endPoint y: 297, distance: 134.8
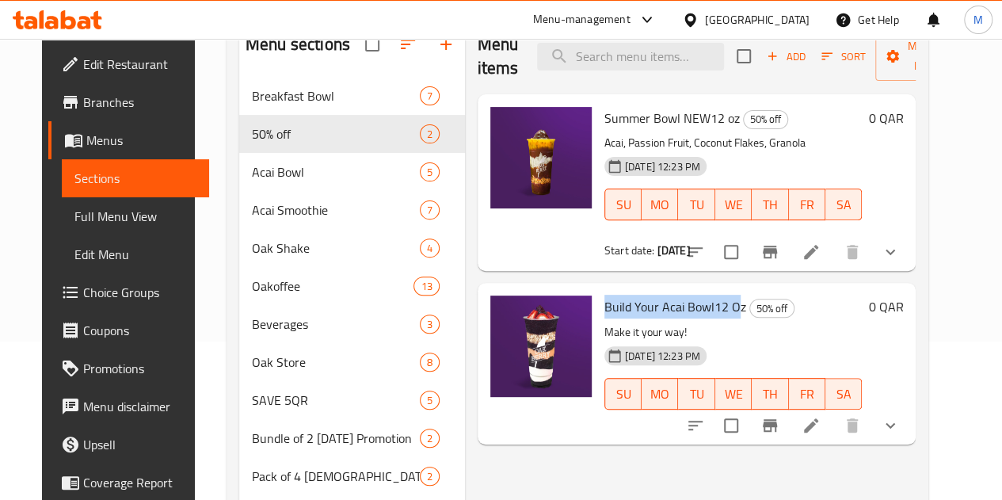
click at [604, 297] on span "Build Your Acai Bowl12 Oz" at bounding box center [675, 307] width 142 height 24
copy span "Build Your Acai Bowl12 O"
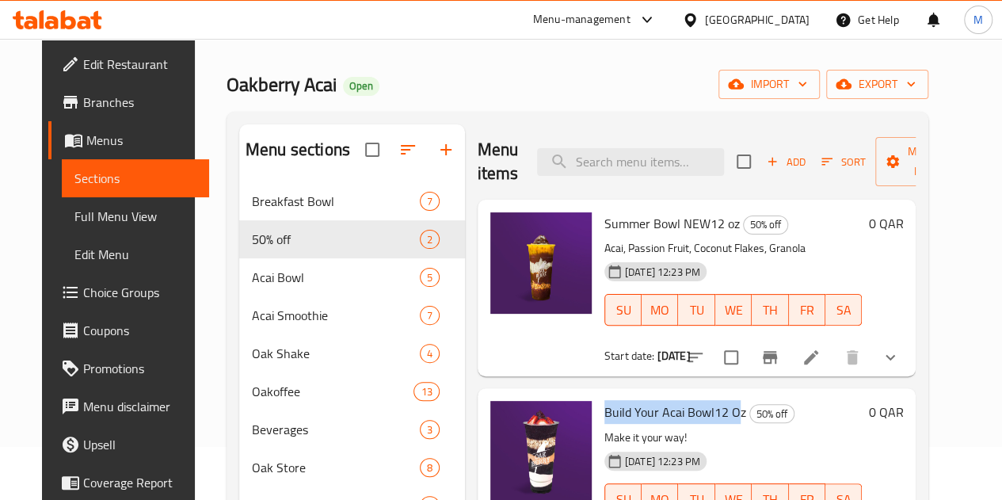
scroll to position [0, 0]
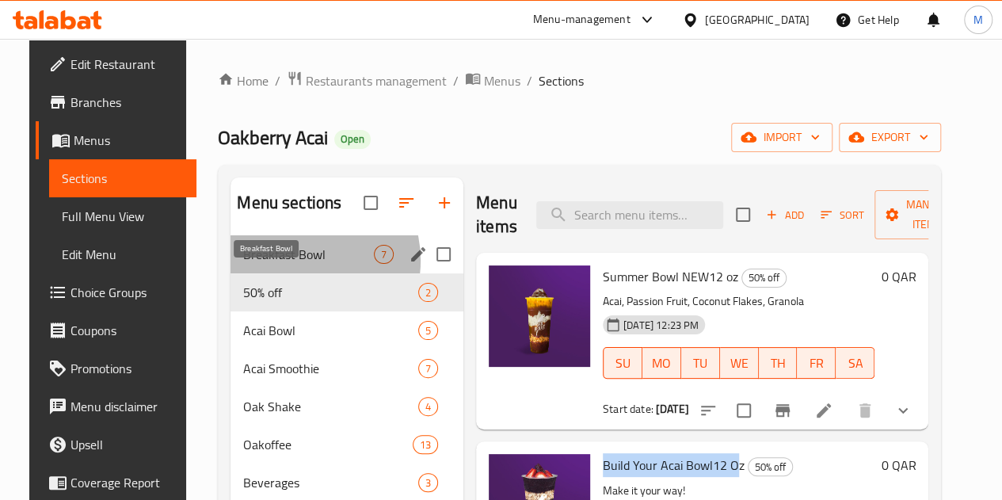
click at [279, 264] on span "Breakfast Bowl" at bounding box center [308, 254] width 131 height 19
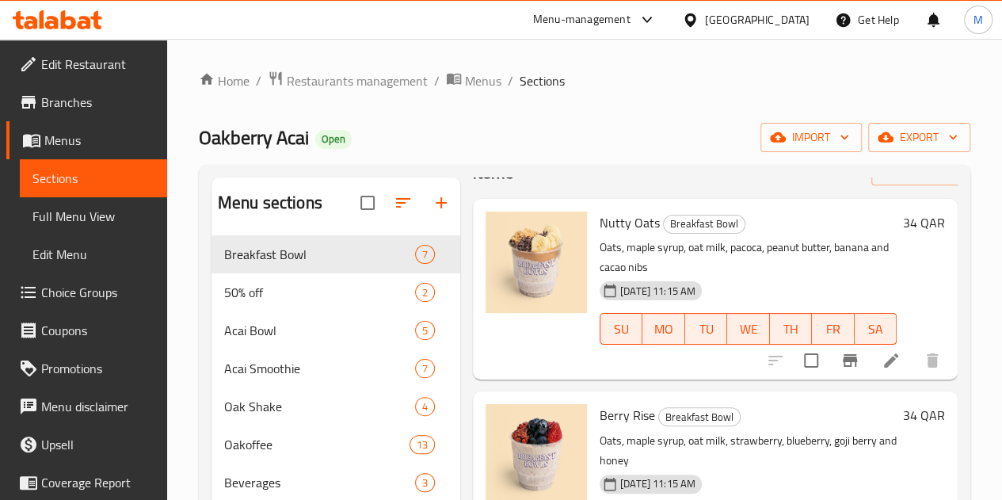
scroll to position [79, 0]
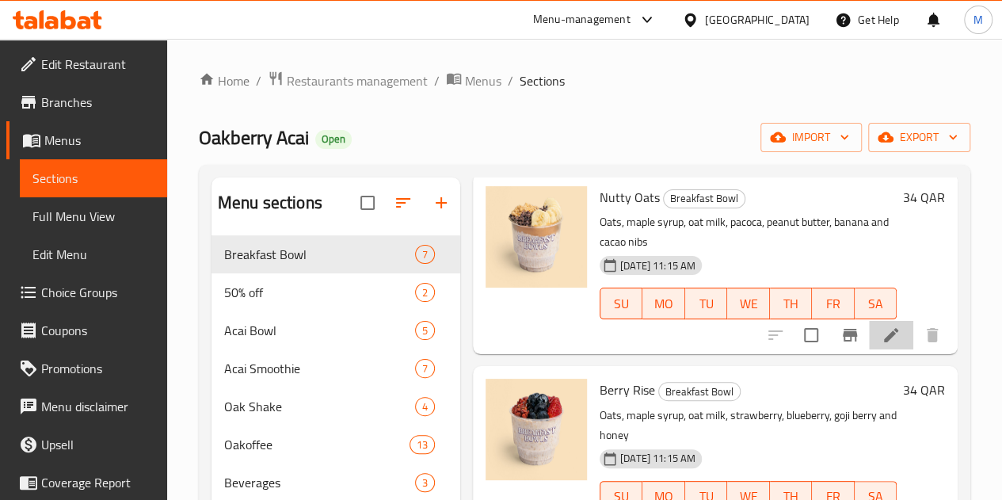
click at [878, 326] on li at bounding box center [891, 335] width 44 height 29
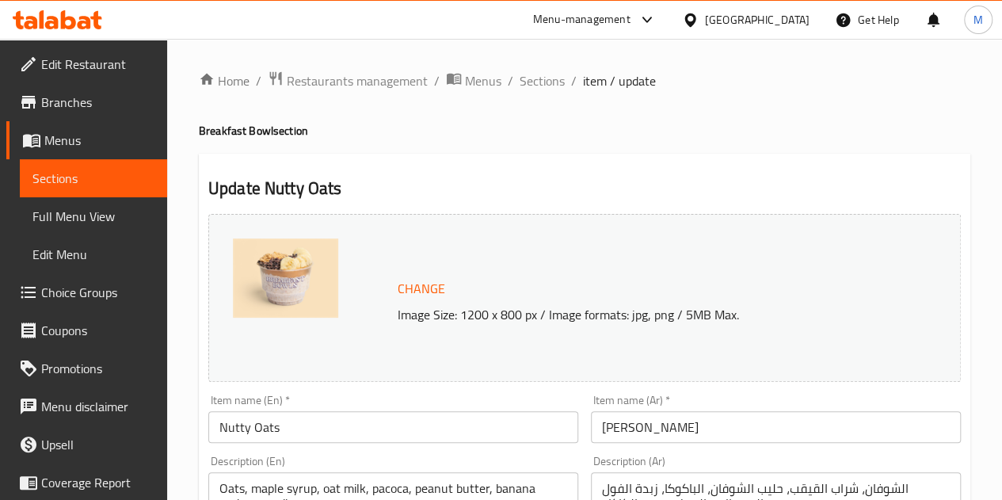
click at [89, 140] on span "Menus" at bounding box center [99, 140] width 110 height 19
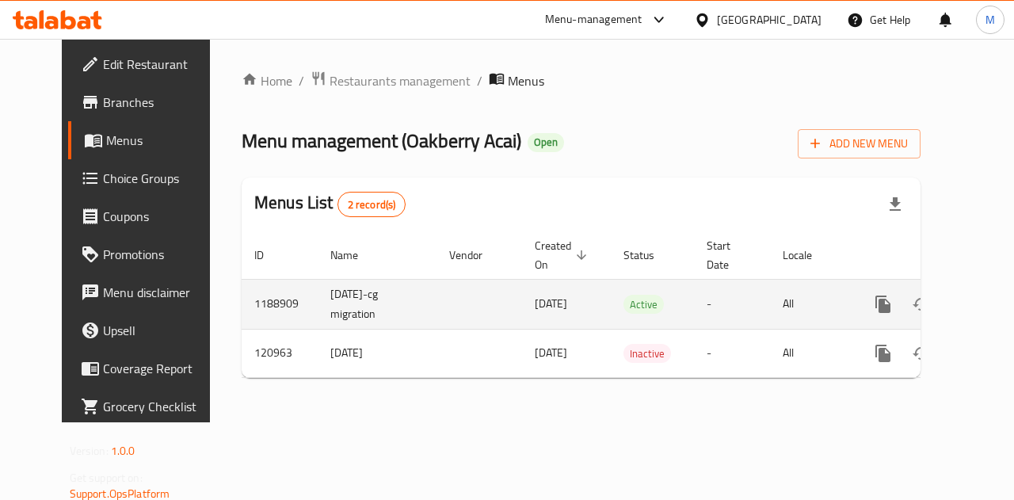
click at [990, 303] on icon "enhanced table" at bounding box center [997, 304] width 14 height 14
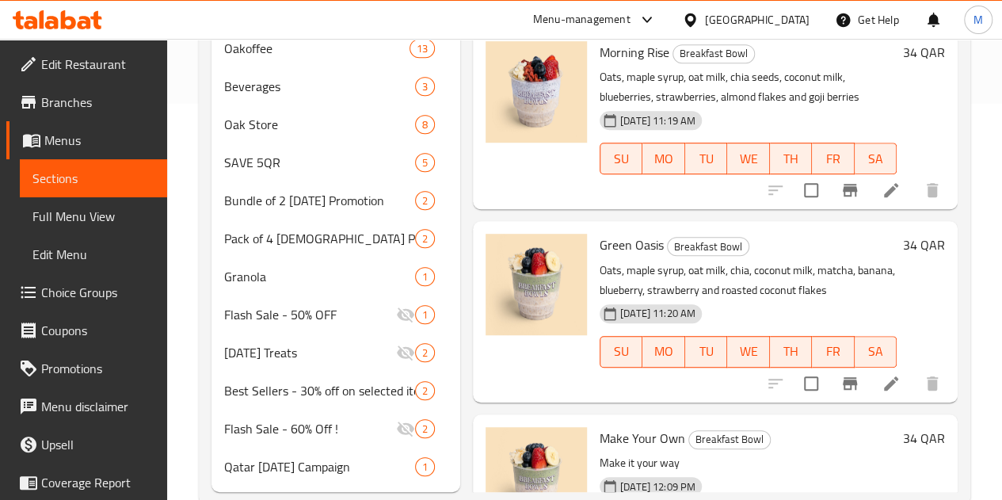
scroll to position [456, 0]
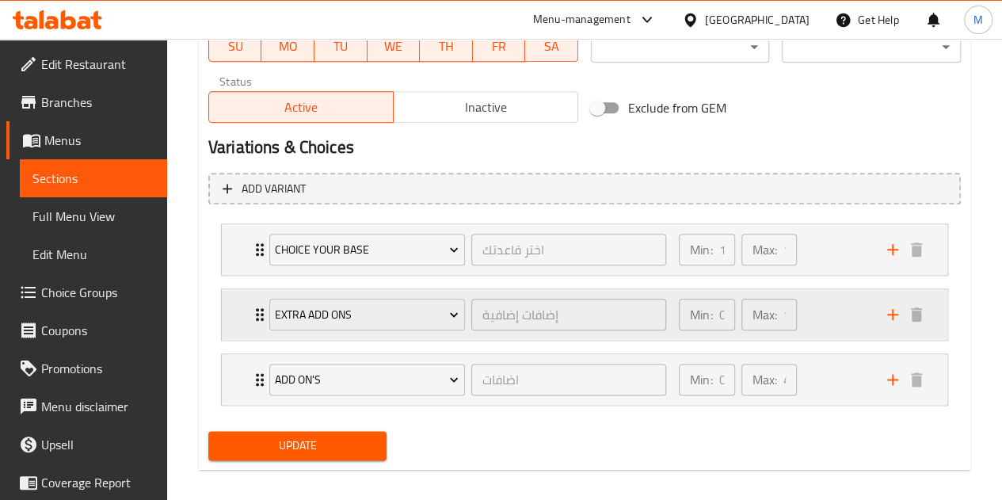
scroll to position [792, 0]
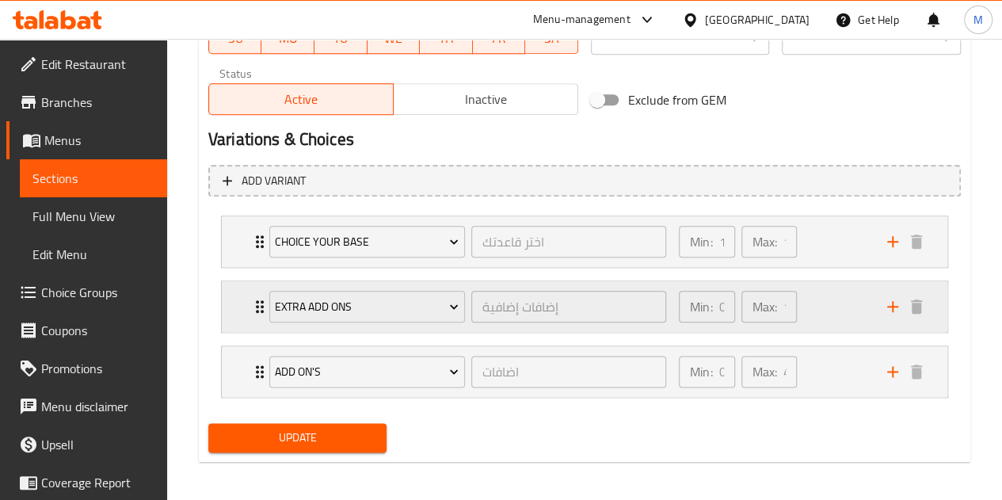
click at [813, 299] on div "Min: 0 ​ Max: 1 ​" at bounding box center [773, 306] width 208 height 51
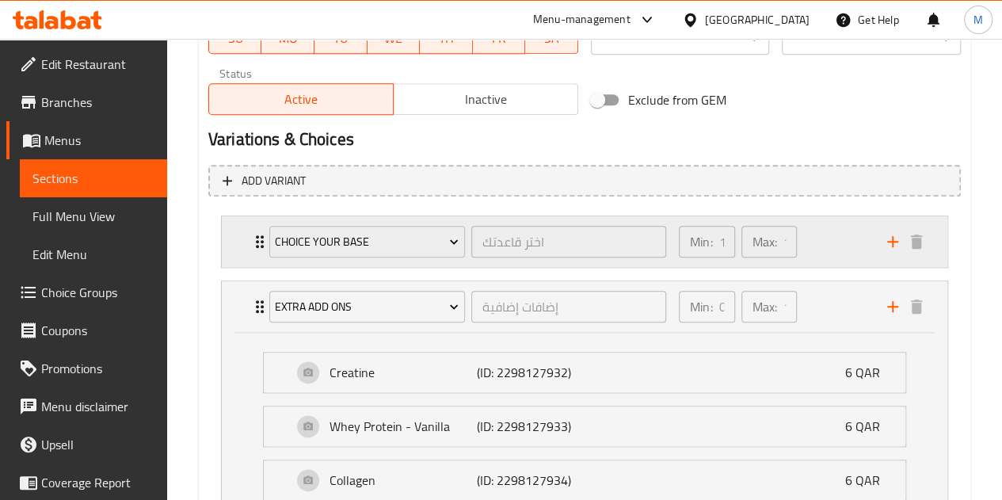
click at [250, 247] on icon "Expand" at bounding box center [259, 241] width 19 height 19
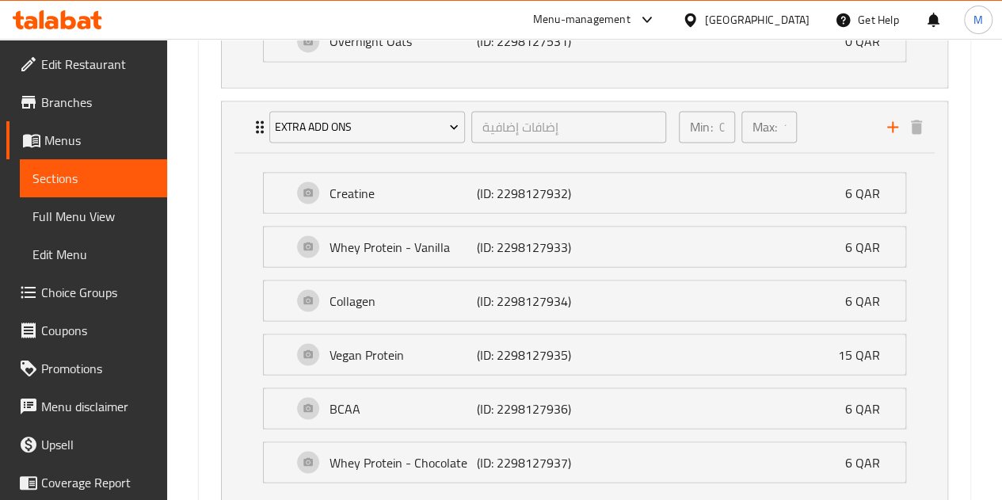
scroll to position [1521, 0]
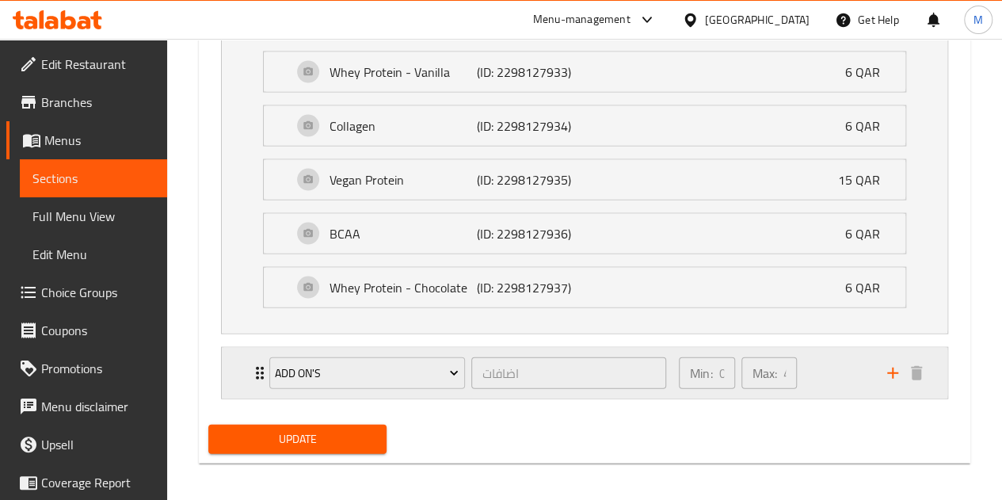
click at [235, 365] on div "Add On's اضافات ​ Min: 0 ​ Max: 4 ​" at bounding box center [585, 373] width 726 height 51
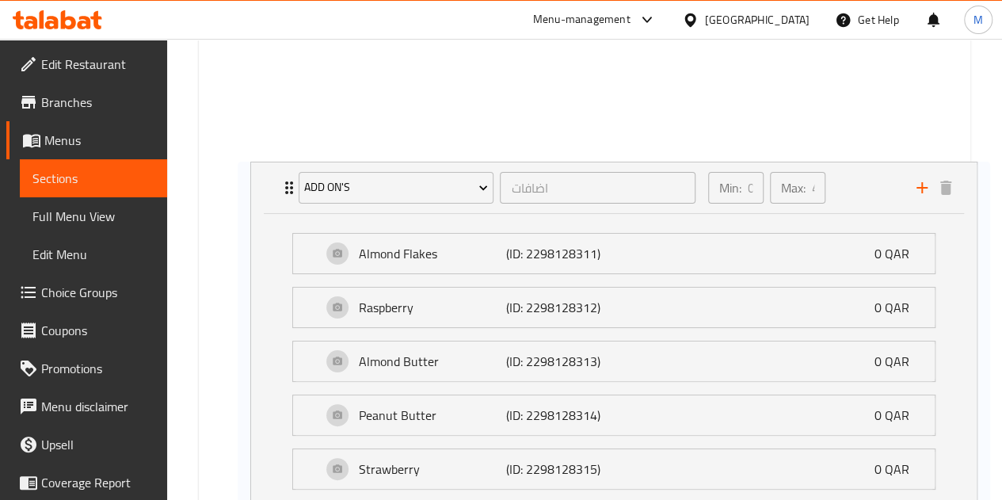
scroll to position [967, 0]
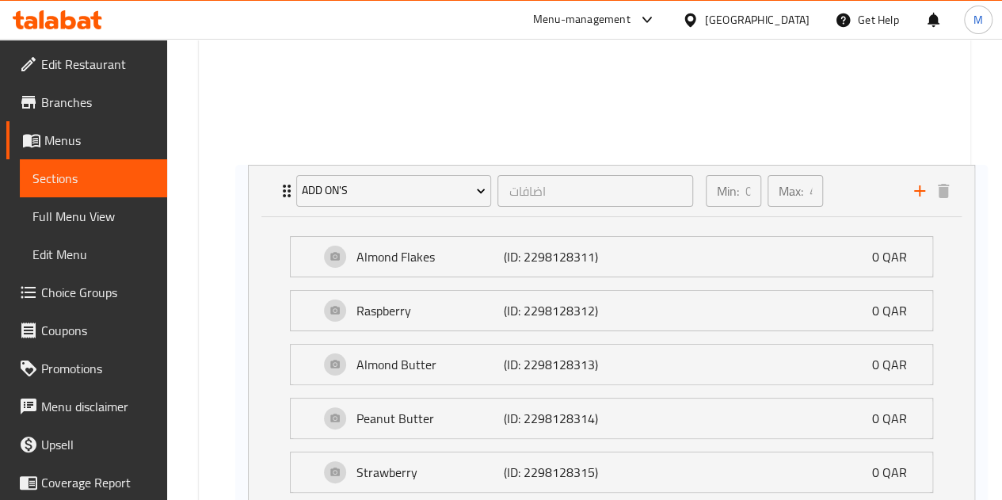
drag, startPoint x: 257, startPoint y: 288, endPoint x: 281, endPoint y: 191, distance: 99.7
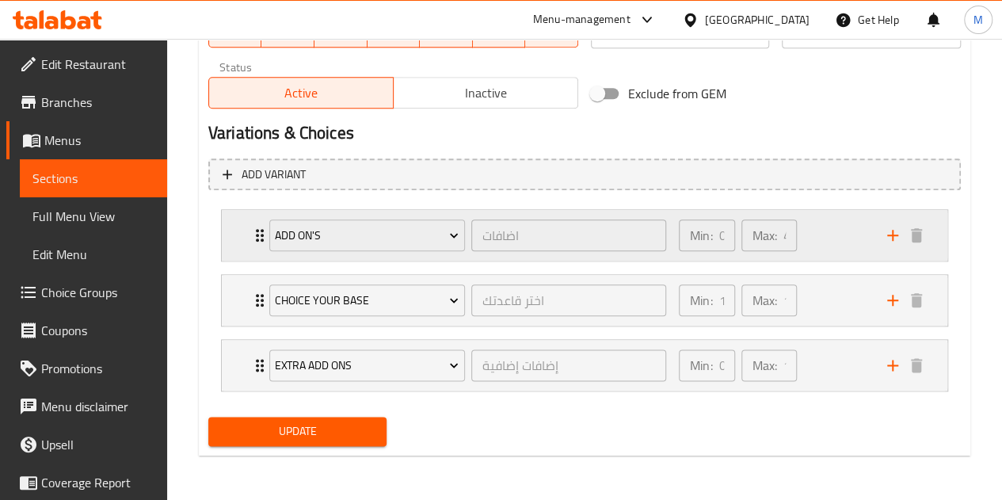
scroll to position [797, 0]
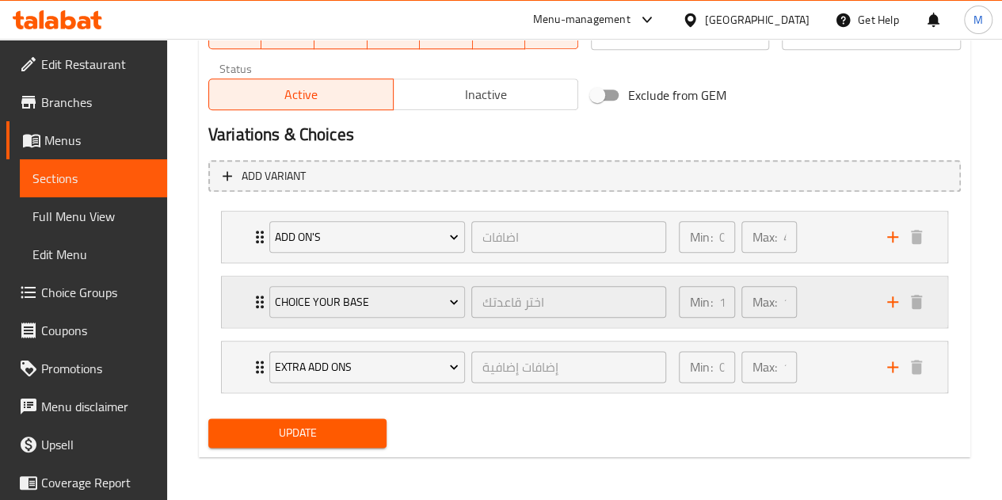
click at [239, 303] on div "Choice Your Base اختر قاعدتك ​ Min: 1 ​ Max: 1 ​" at bounding box center [585, 301] width 726 height 51
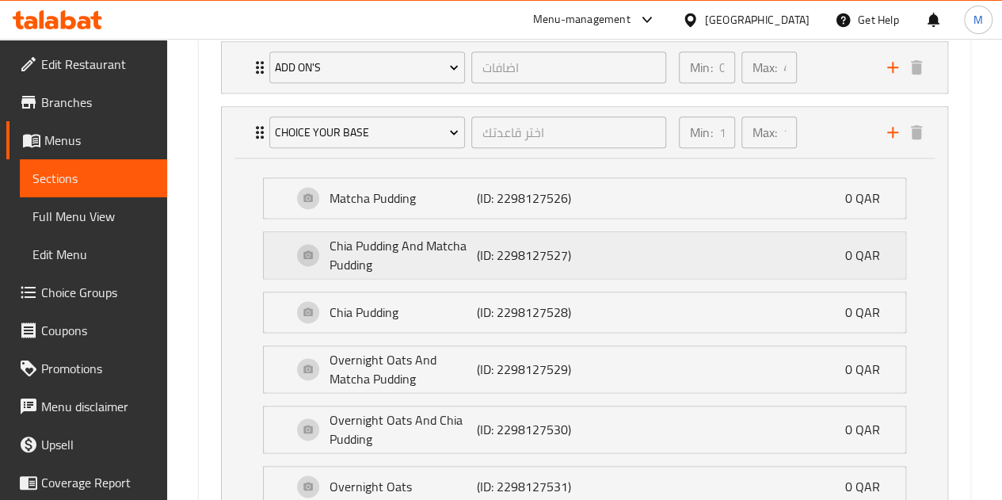
scroll to position [887, 0]
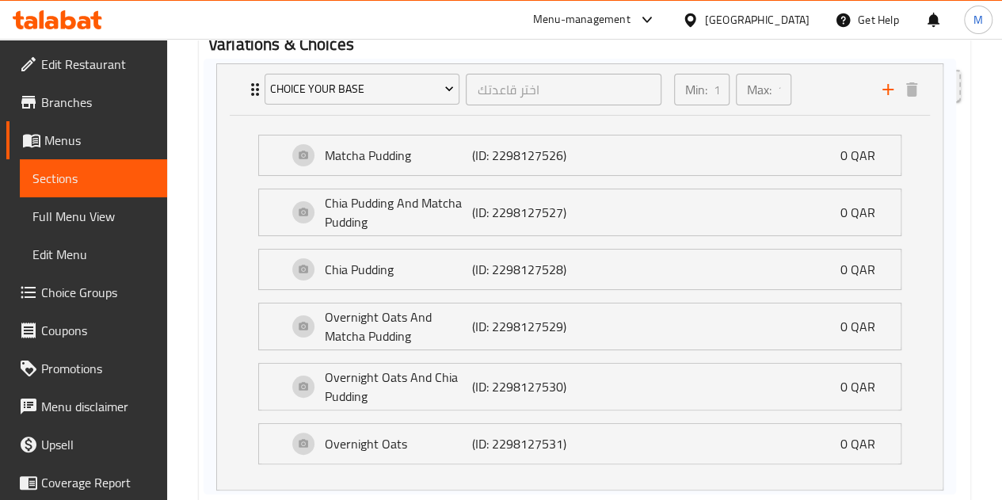
drag, startPoint x: 249, startPoint y: 215, endPoint x: 246, endPoint y: 90, distance: 126.0
click at [246, 90] on div "Add variant Add On's اضافات ​ Min: 0 ​ Max: 4 ​ Almond Flakes (ID: 2298128311) …" at bounding box center [584, 378] width 765 height 630
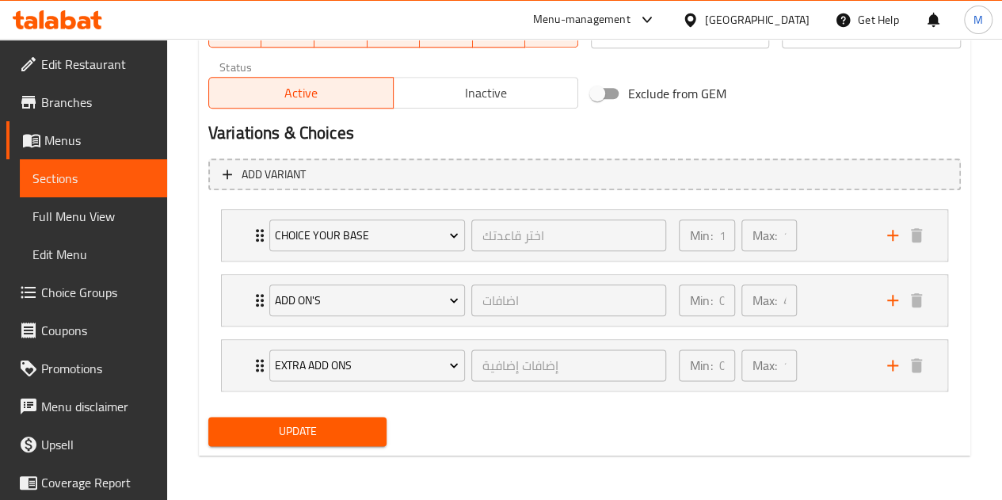
scroll to position [797, 0]
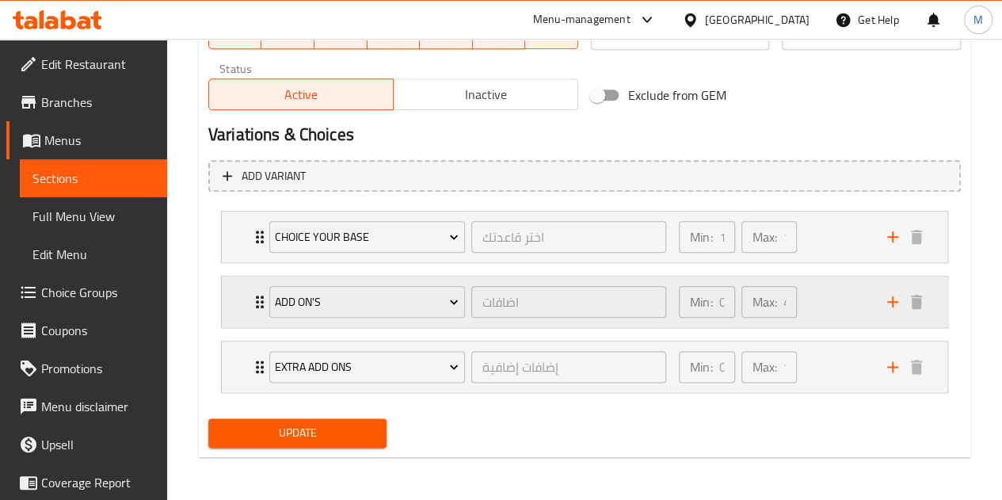
click at [253, 296] on icon "Expand" at bounding box center [259, 301] width 19 height 19
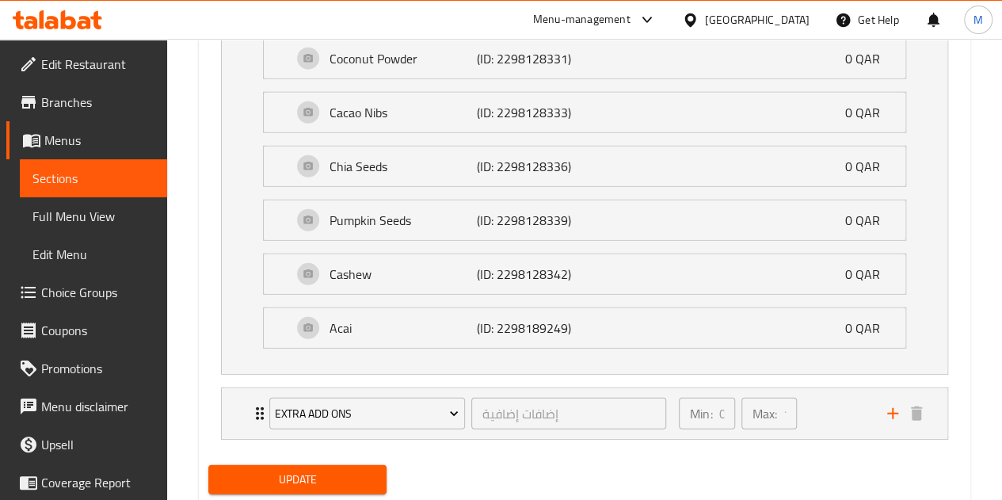
scroll to position [2110, 0]
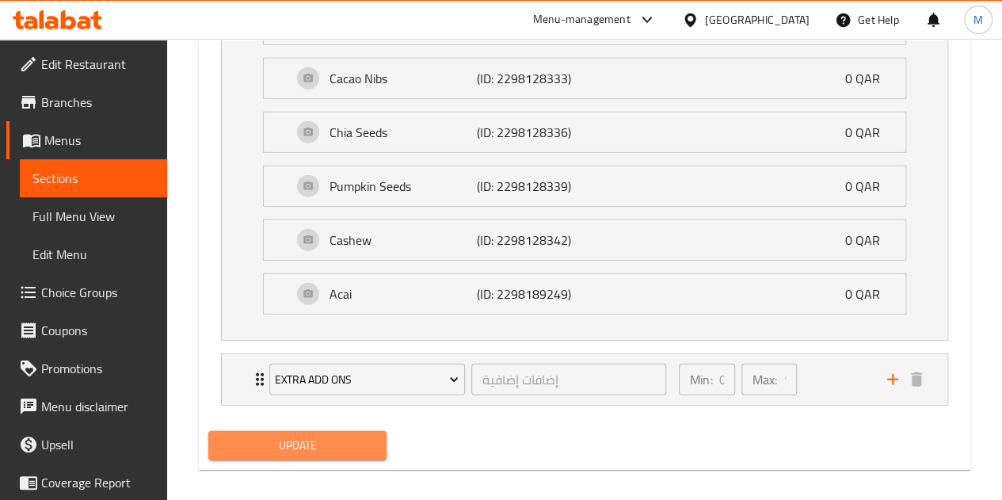
click at [303, 436] on span "Update" at bounding box center [298, 446] width 154 height 20
